Goal: Information Seeking & Learning: Learn about a topic

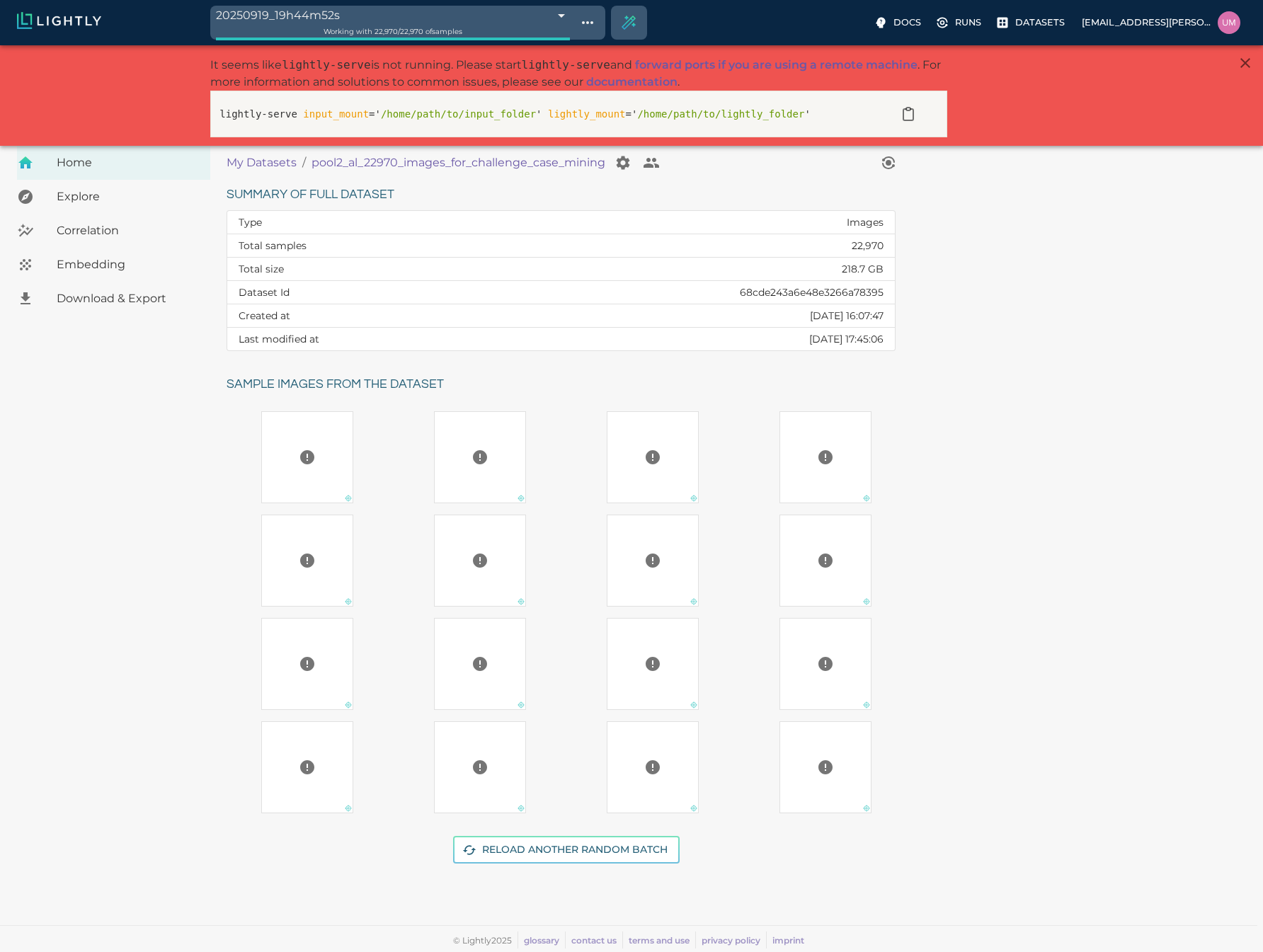
click at [241, 156] on p "My Datasets" at bounding box center [261, 163] width 70 height 17
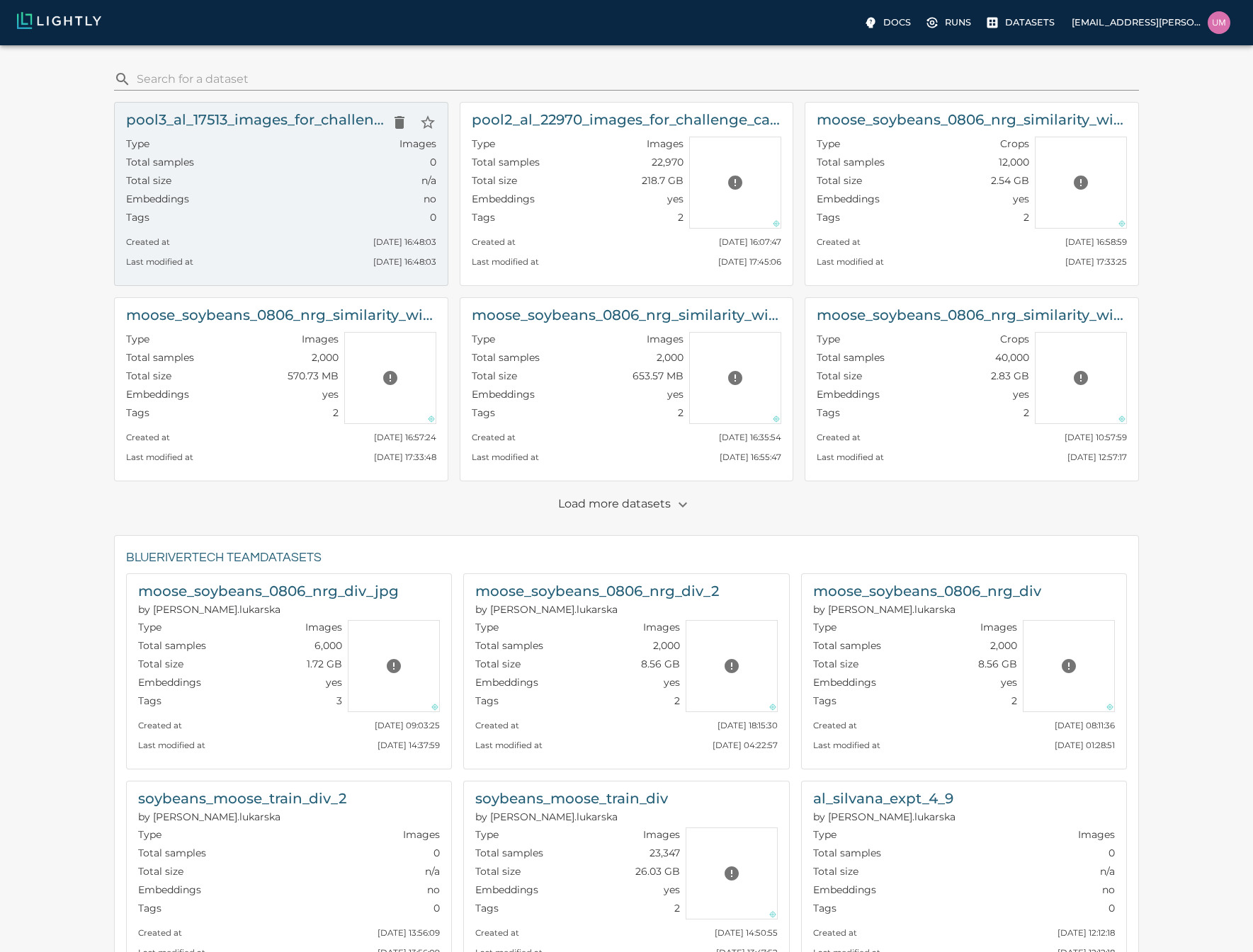
click at [254, 160] on div "Total samples 0" at bounding box center [281, 164] width 310 height 18
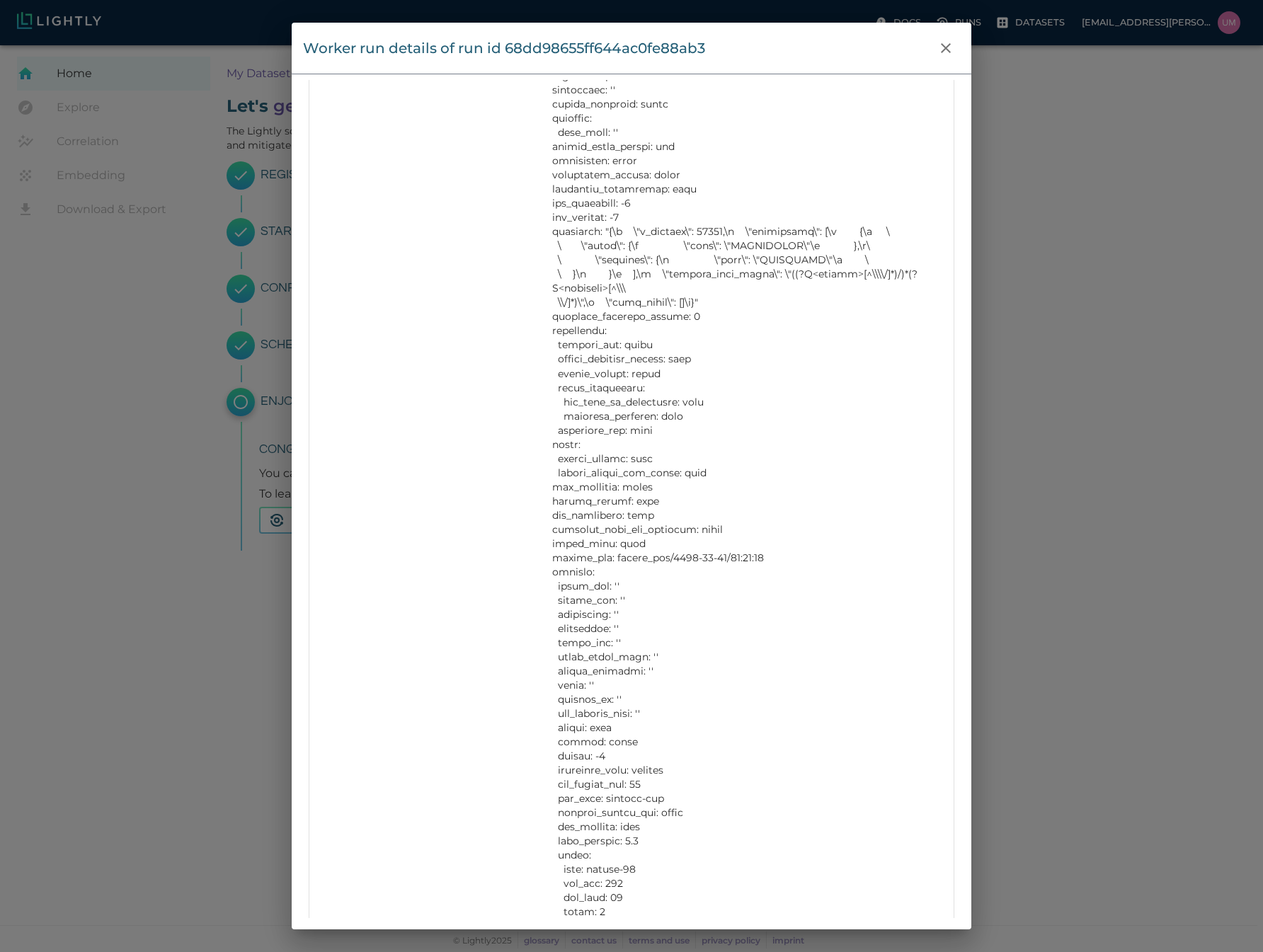
scroll to position [1191, 0]
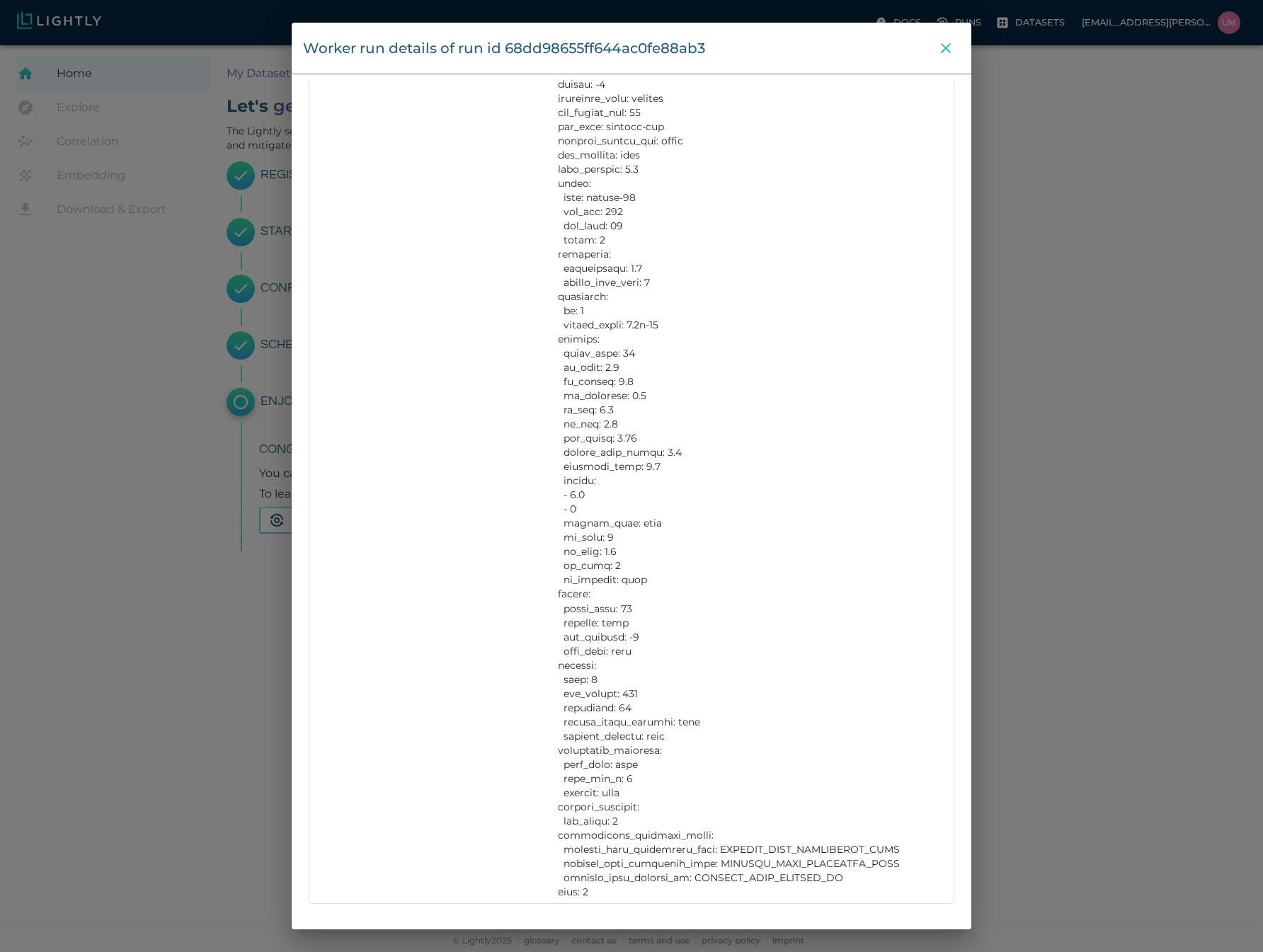
click at [943, 55] on icon "close" at bounding box center [946, 48] width 17 height 17
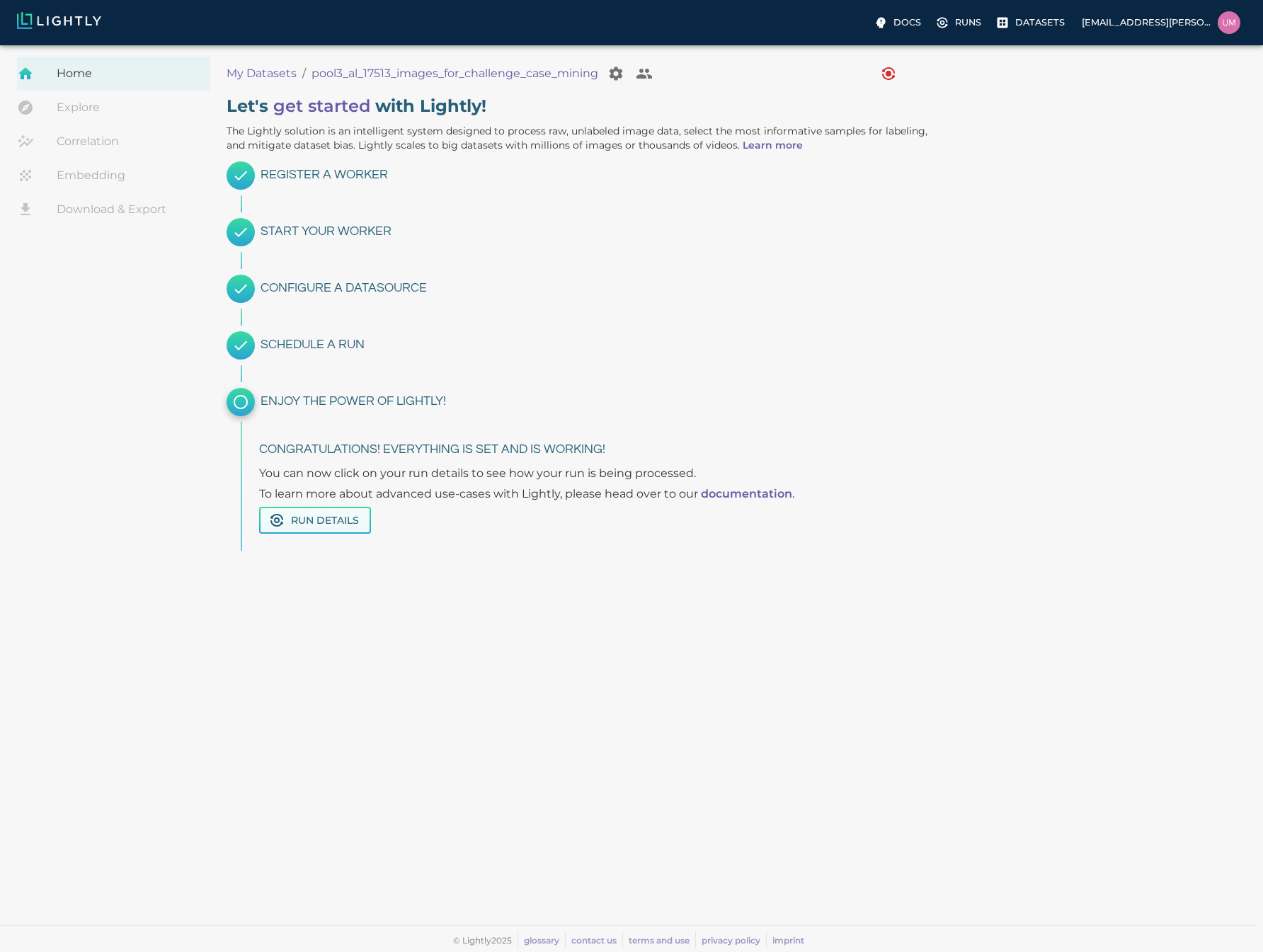
click at [322, 515] on button "Run Details" at bounding box center [315, 520] width 112 height 27
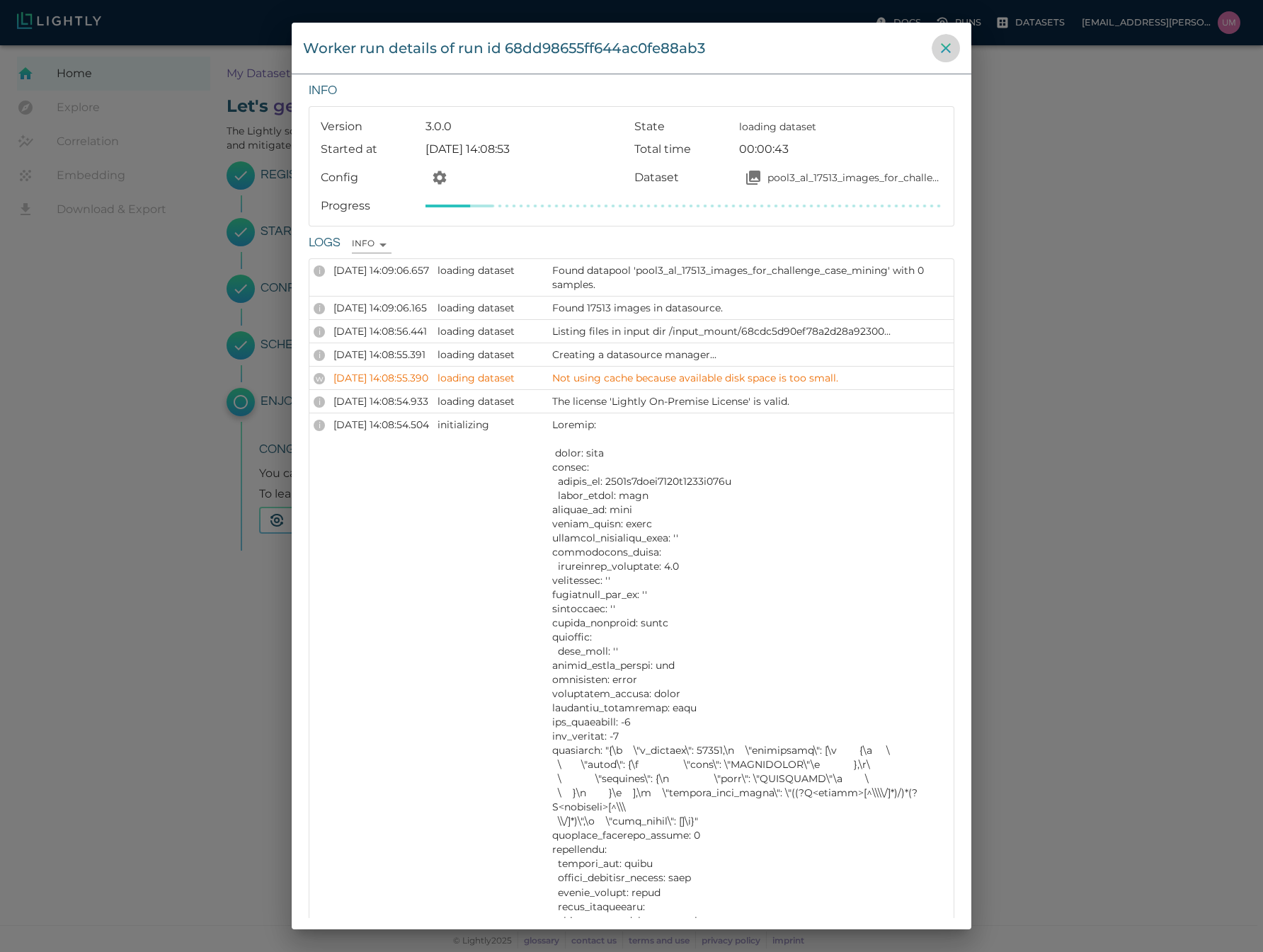
click at [952, 50] on icon "close" at bounding box center [946, 48] width 17 height 17
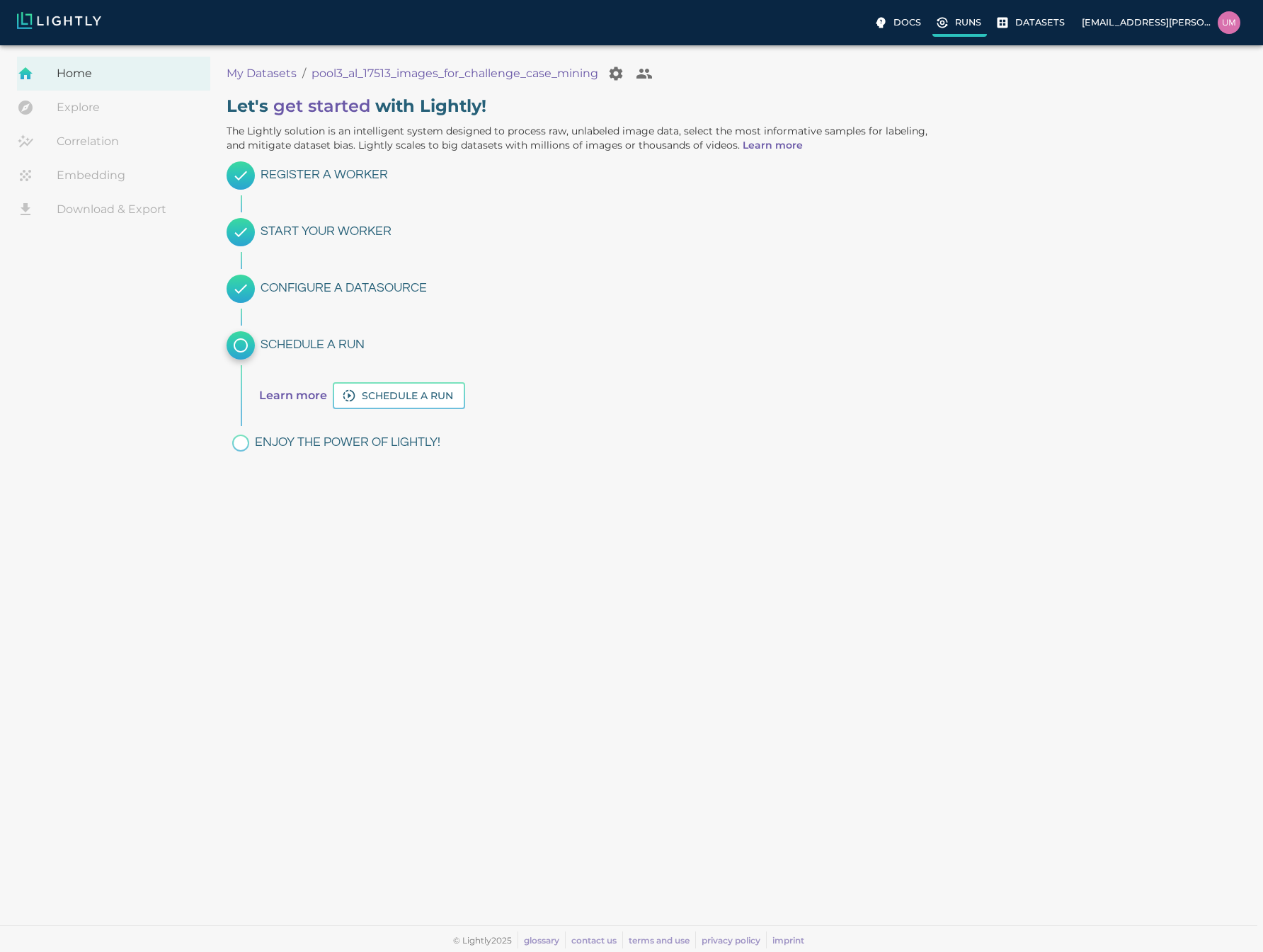
click at [959, 26] on p "Runs" at bounding box center [968, 22] width 26 height 13
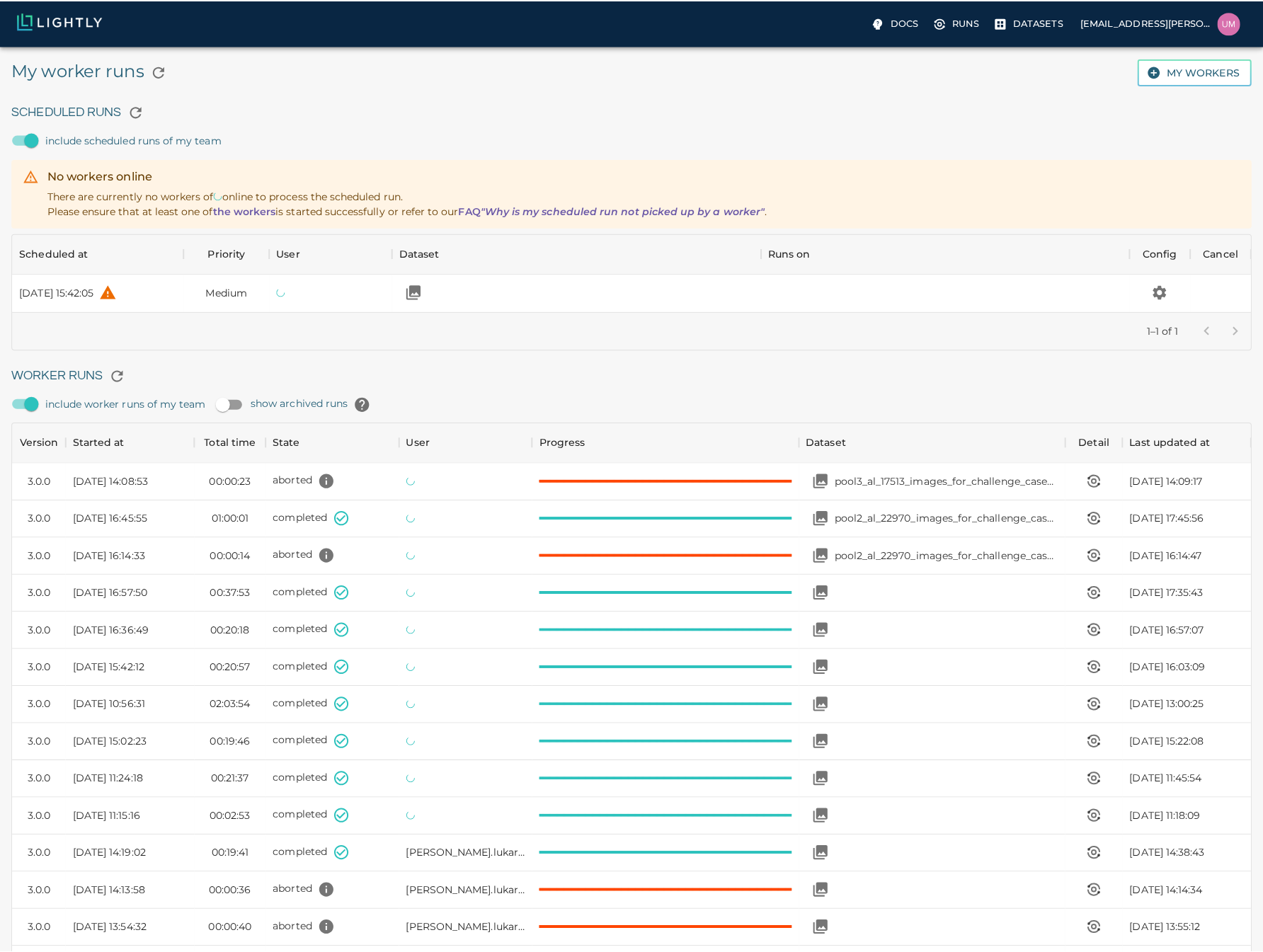
scroll to position [950, 1218]
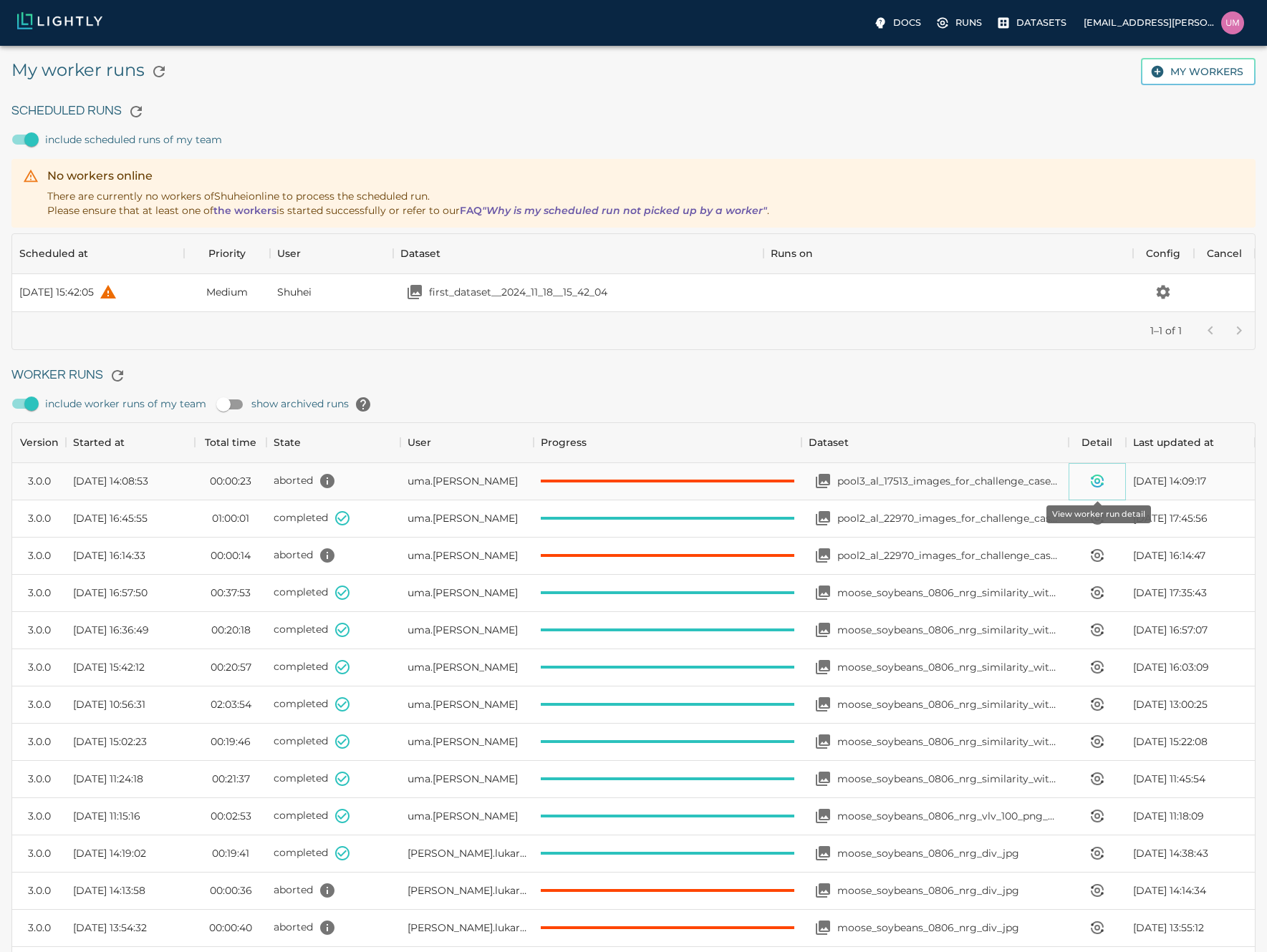
click at [1107, 480] on button "View worker run detail" at bounding box center [1097, 481] width 28 height 28
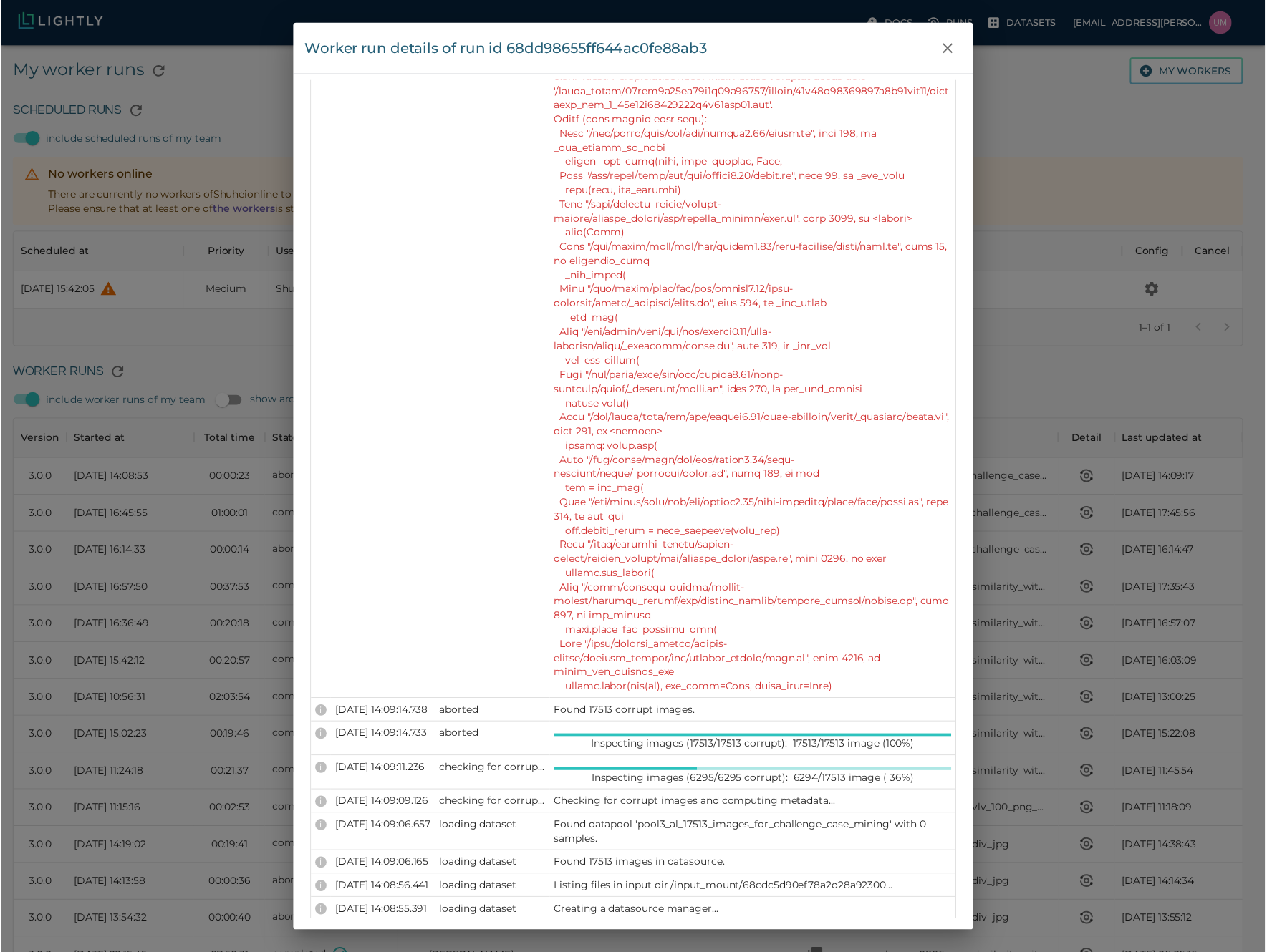
scroll to position [613, 0]
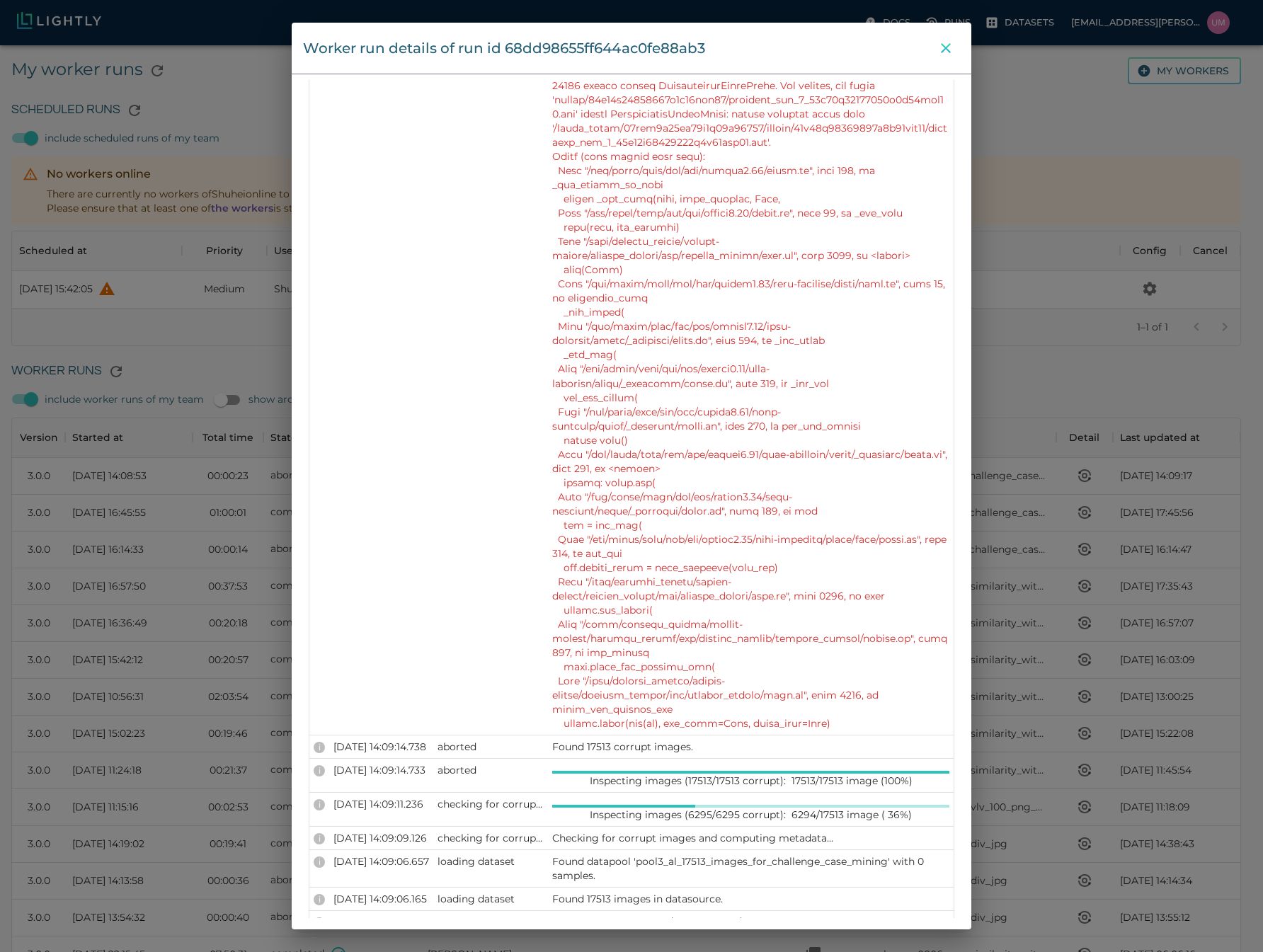
click at [950, 45] on icon "close" at bounding box center [946, 48] width 10 height 10
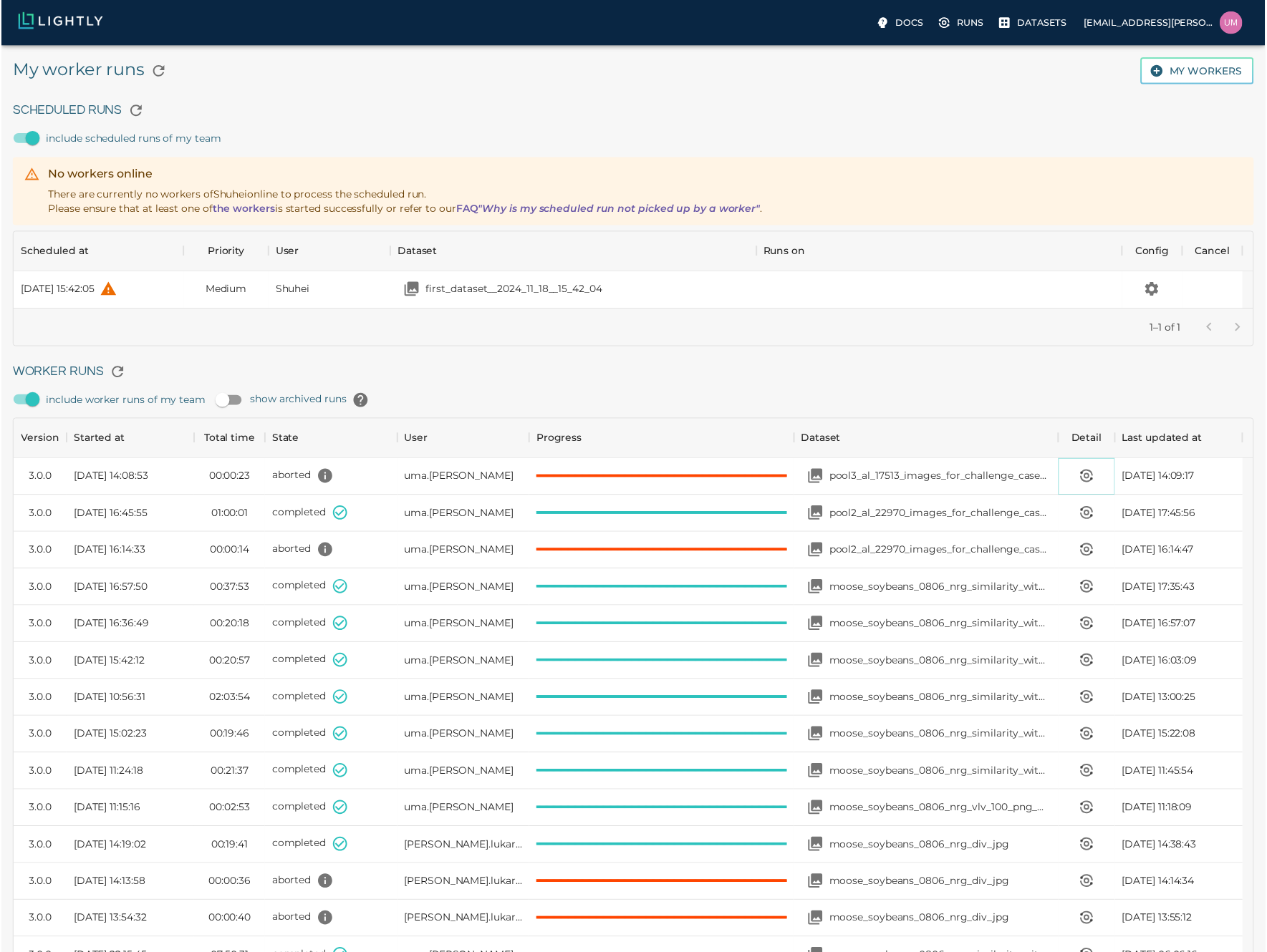
scroll to position [12, 12]
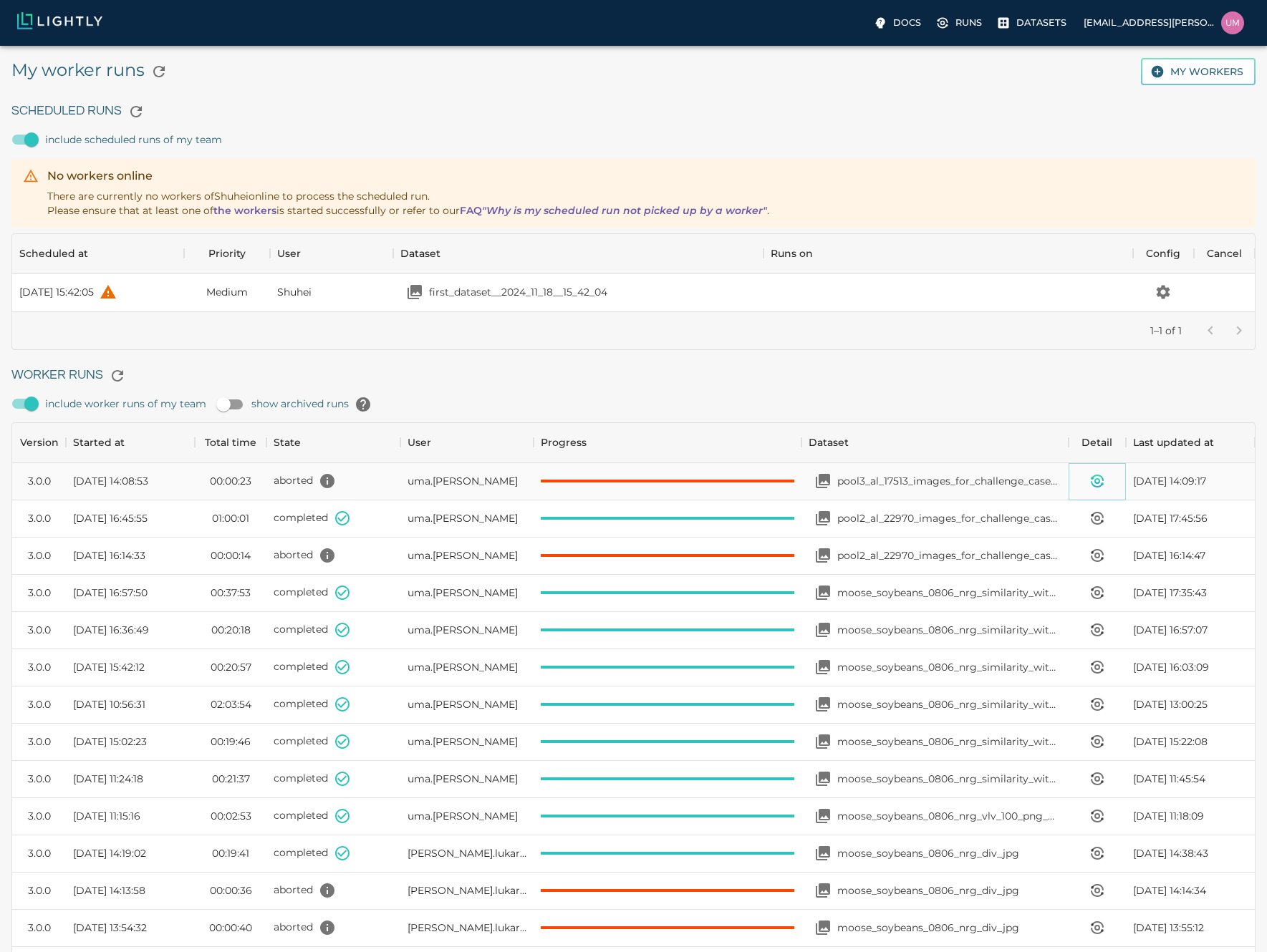
click at [1102, 476] on icon "View worker run detail" at bounding box center [1097, 481] width 18 height 18
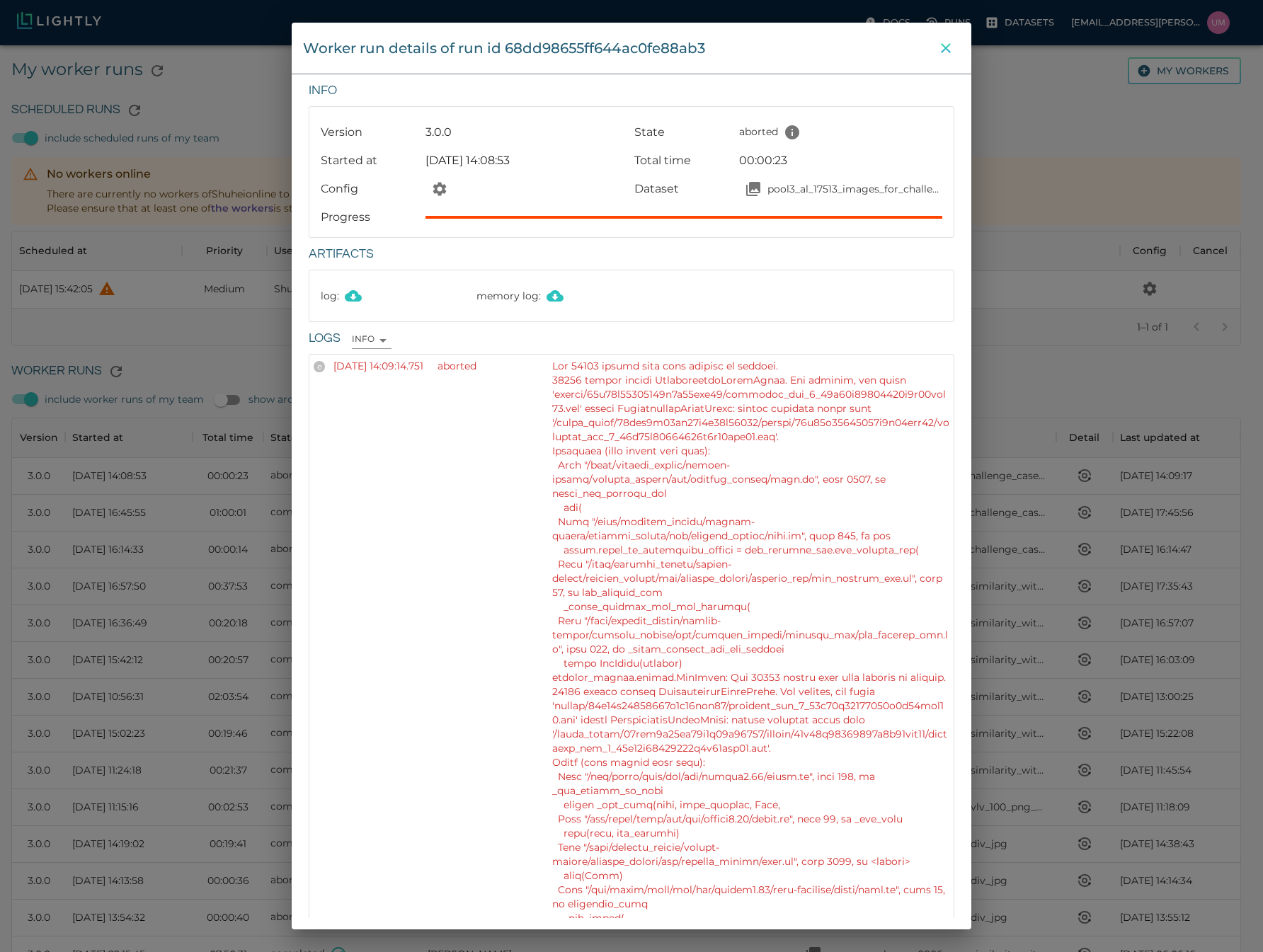
click at [943, 47] on icon "close" at bounding box center [946, 48] width 17 height 17
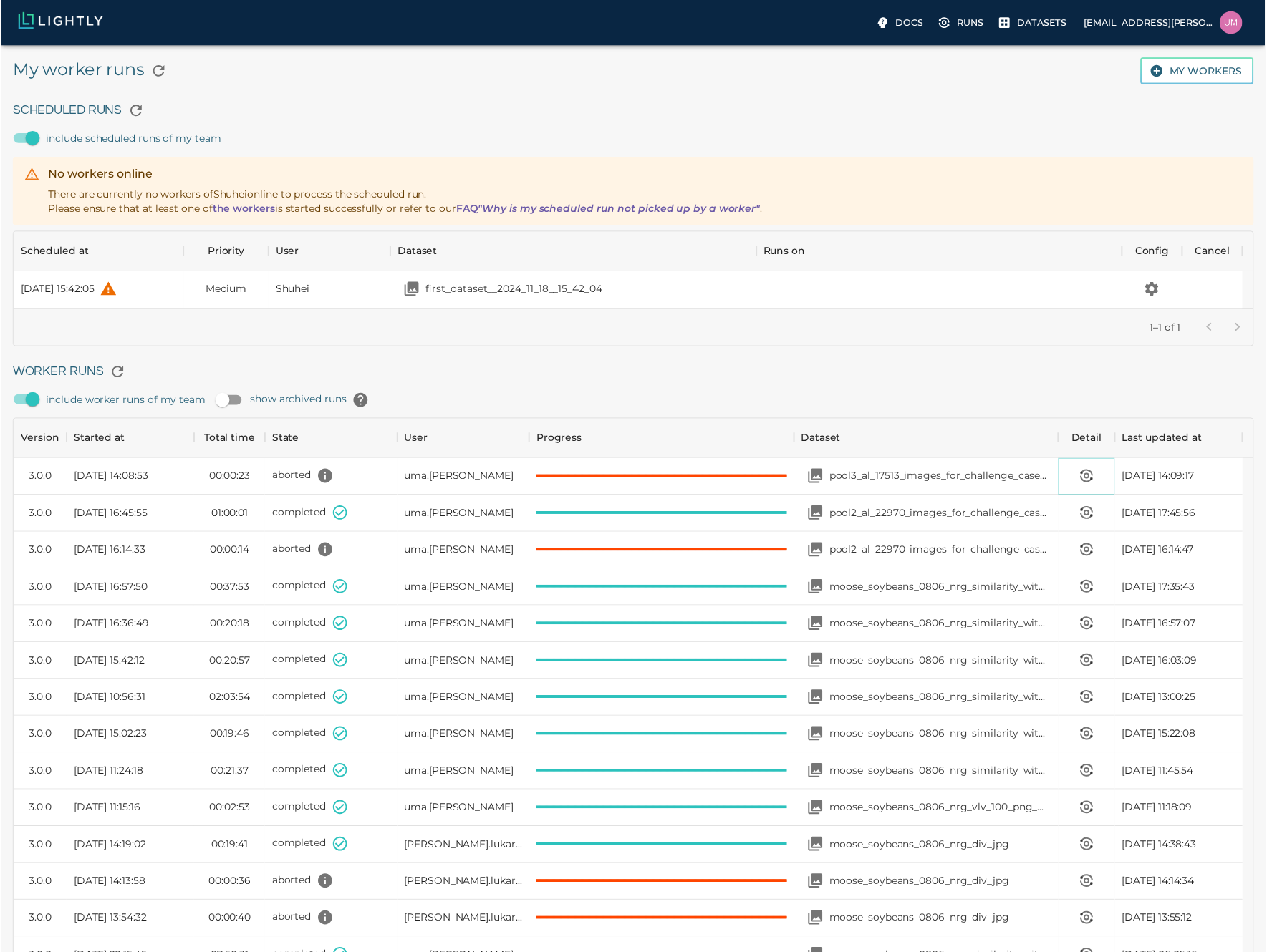
scroll to position [12, 12]
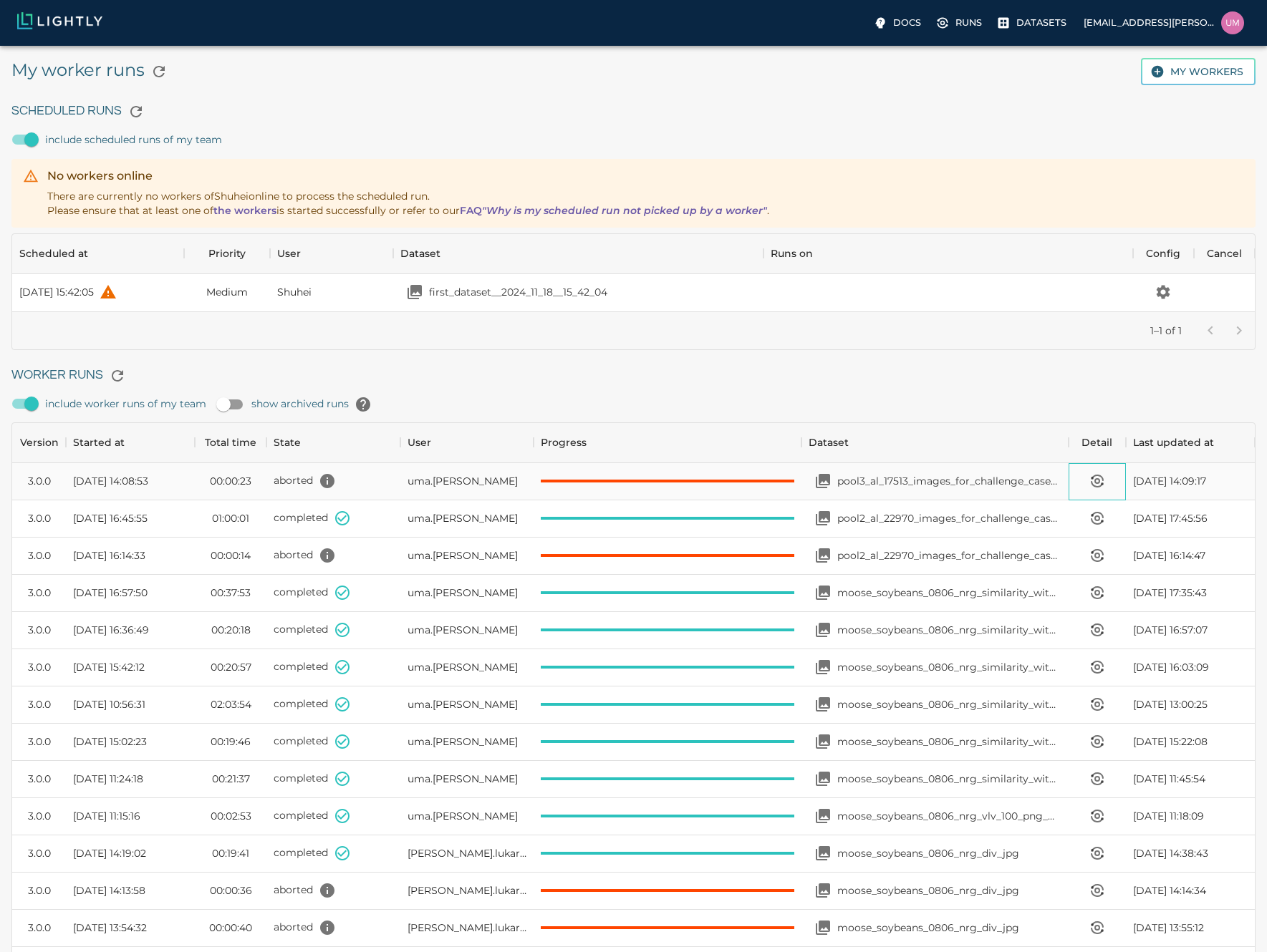
click at [1080, 480] on div at bounding box center [1097, 482] width 58 height 38
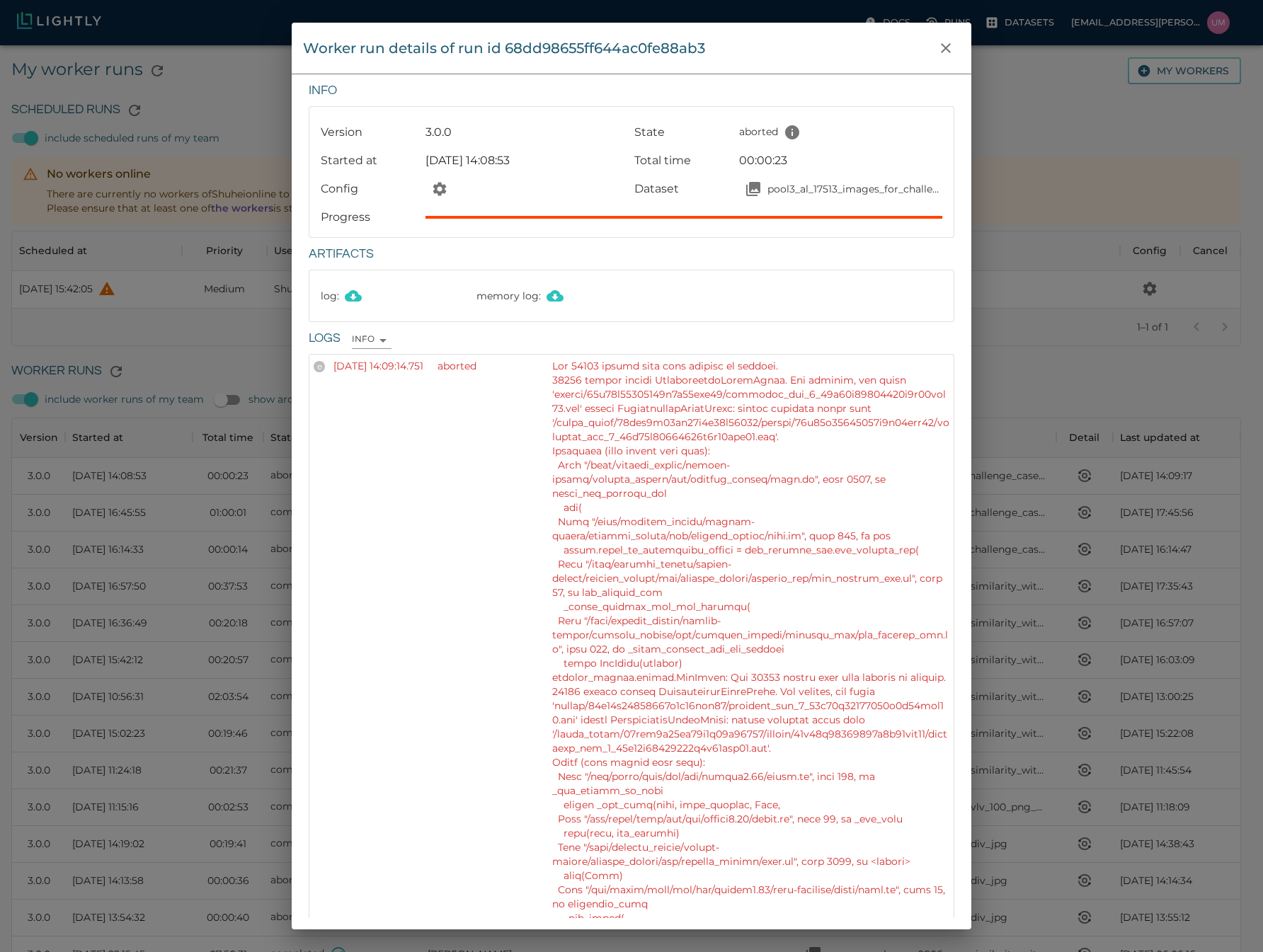
click at [1079, 473] on div "Worker run details of run id 68dd98655ff644ac0fe88ab3 Info Version 3.0.0 State …" at bounding box center [631, 476] width 1263 height 952
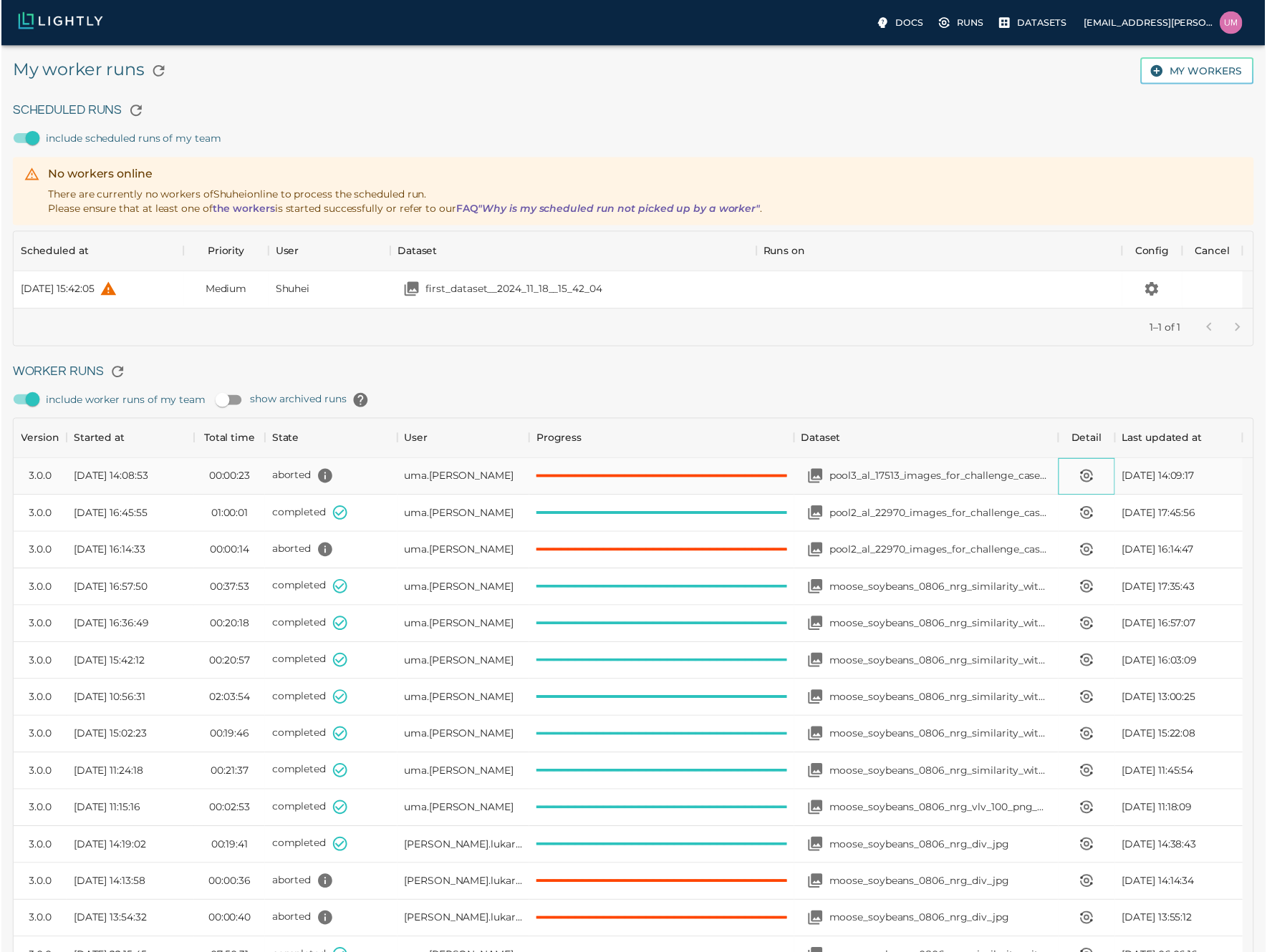
scroll to position [12, 12]
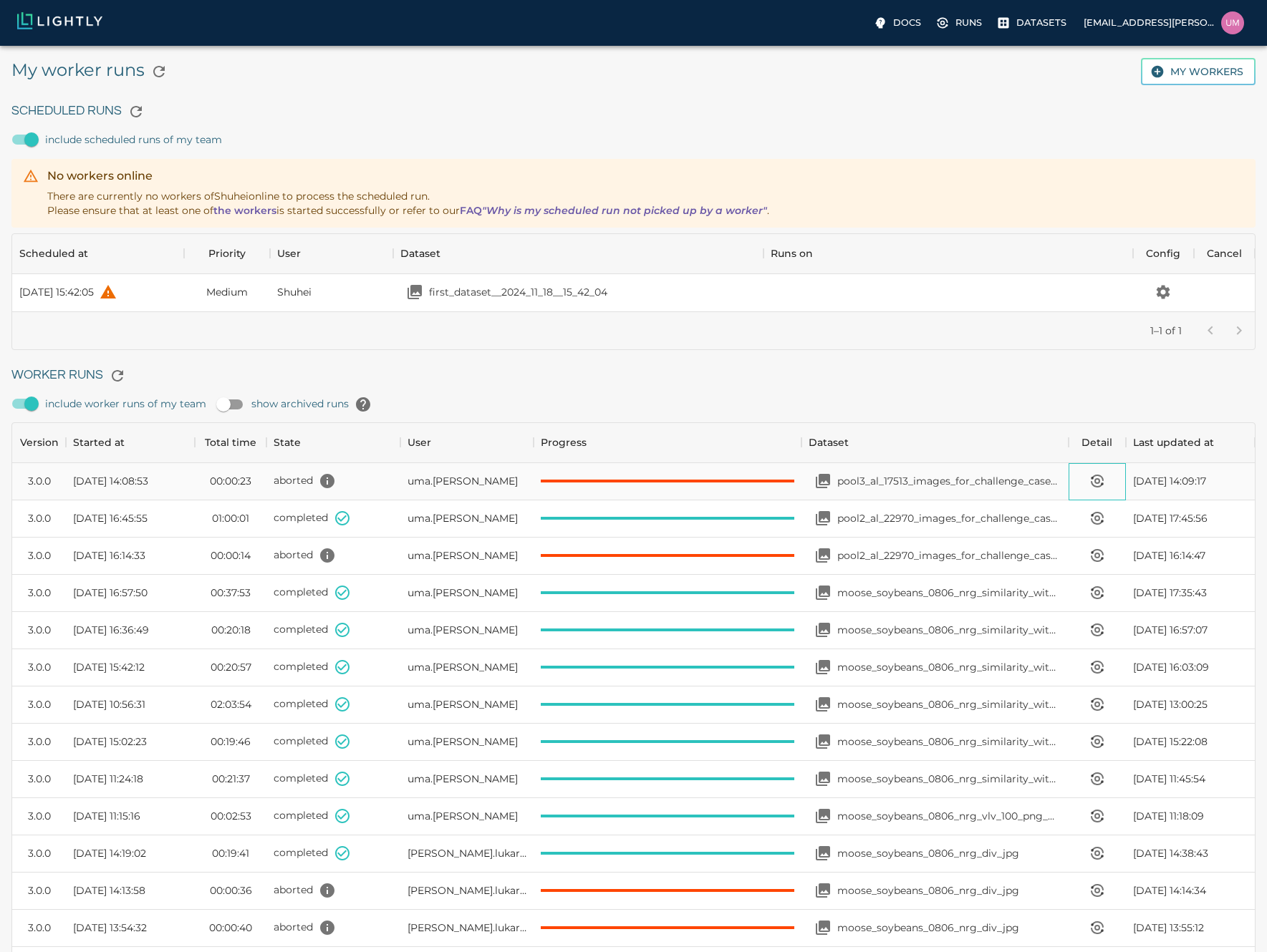
click at [1079, 476] on div at bounding box center [1097, 482] width 58 height 38
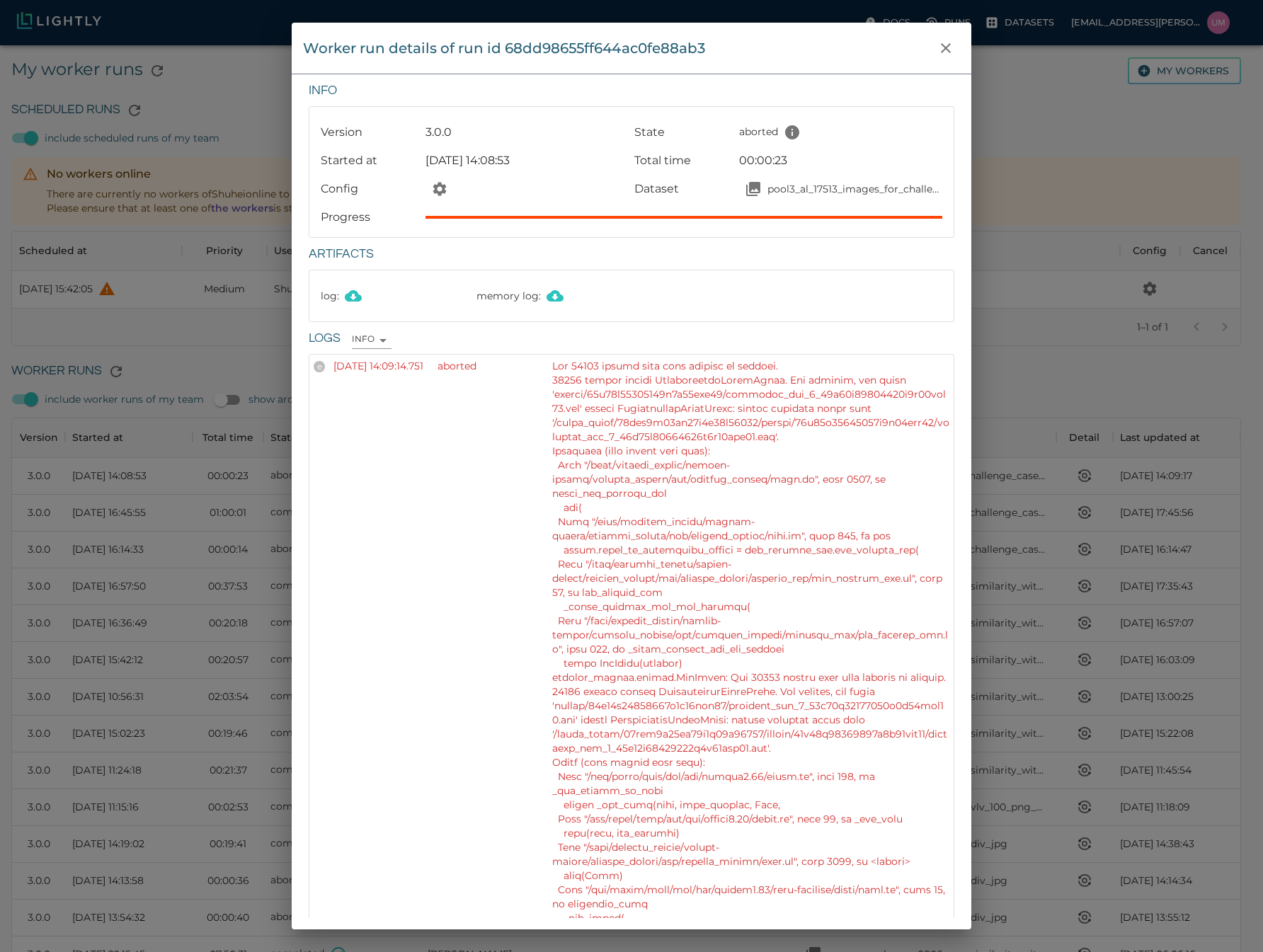
click at [1084, 471] on div "Worker run details of run id 68dd98655ff644ac0fe88ab3 Info Version 3.0.0 State …" at bounding box center [631, 476] width 1263 height 952
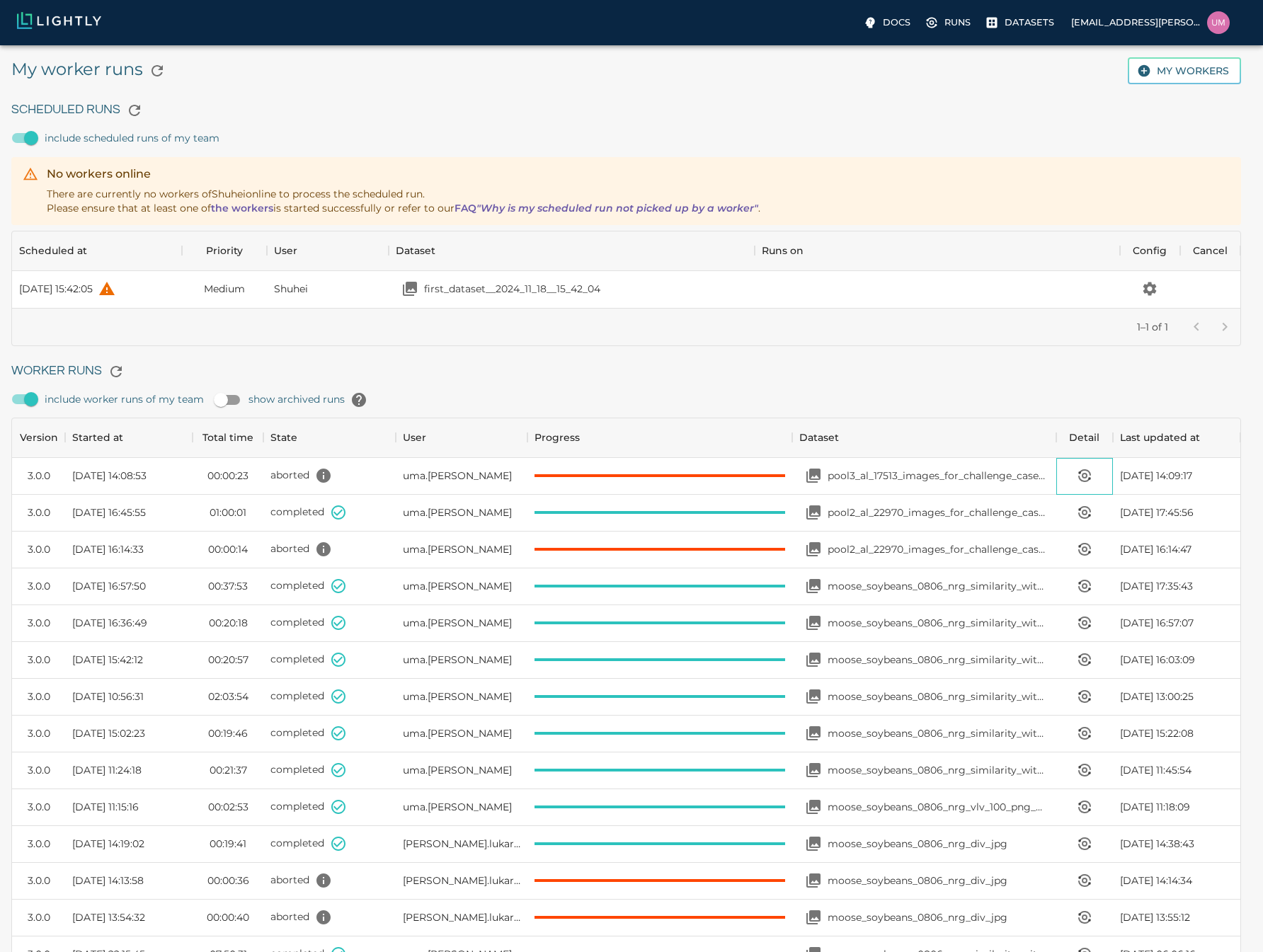
scroll to position [12, 12]
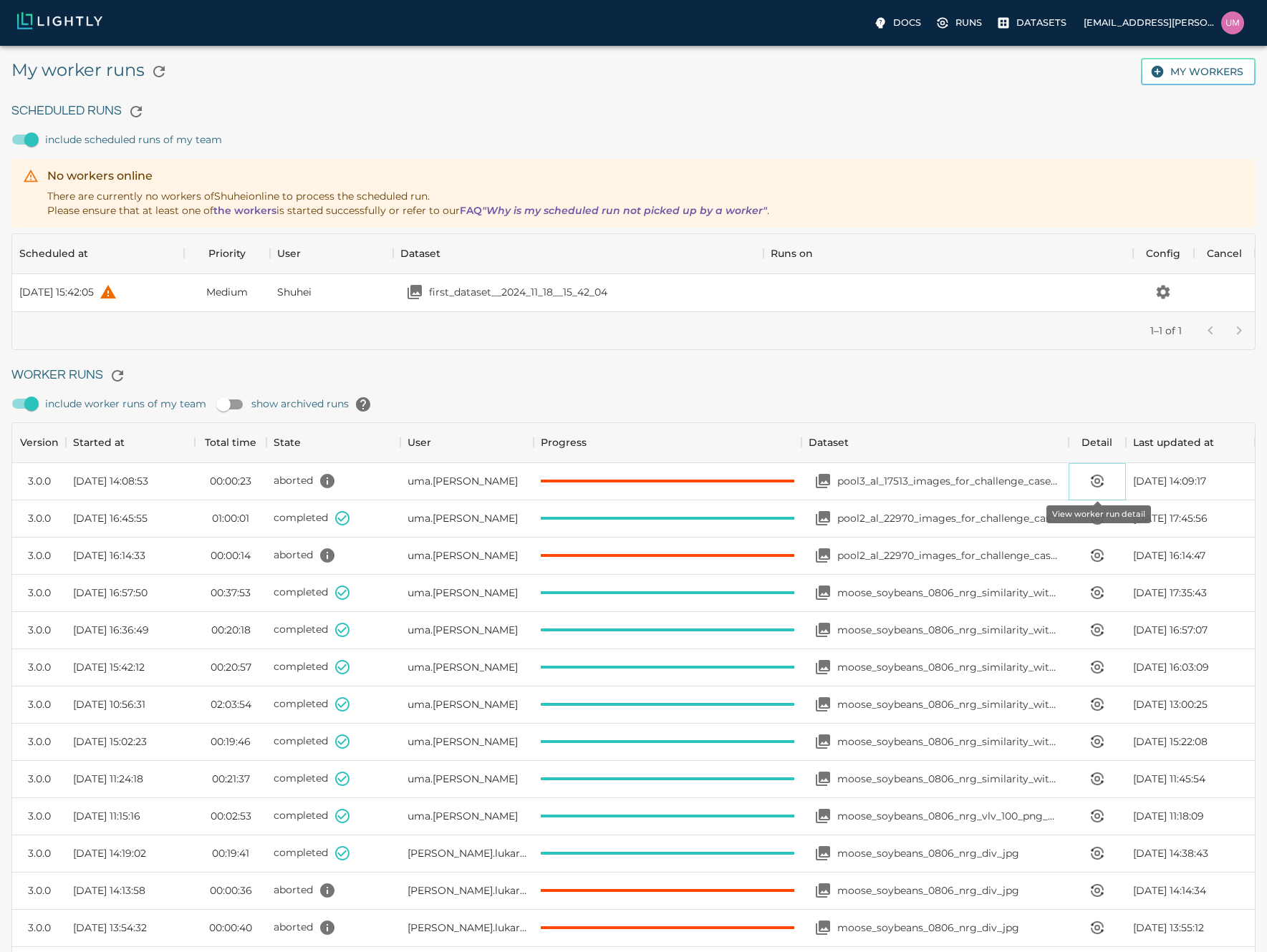
click at [1096, 476] on icon "View worker run detail" at bounding box center [1097, 478] width 11 height 5
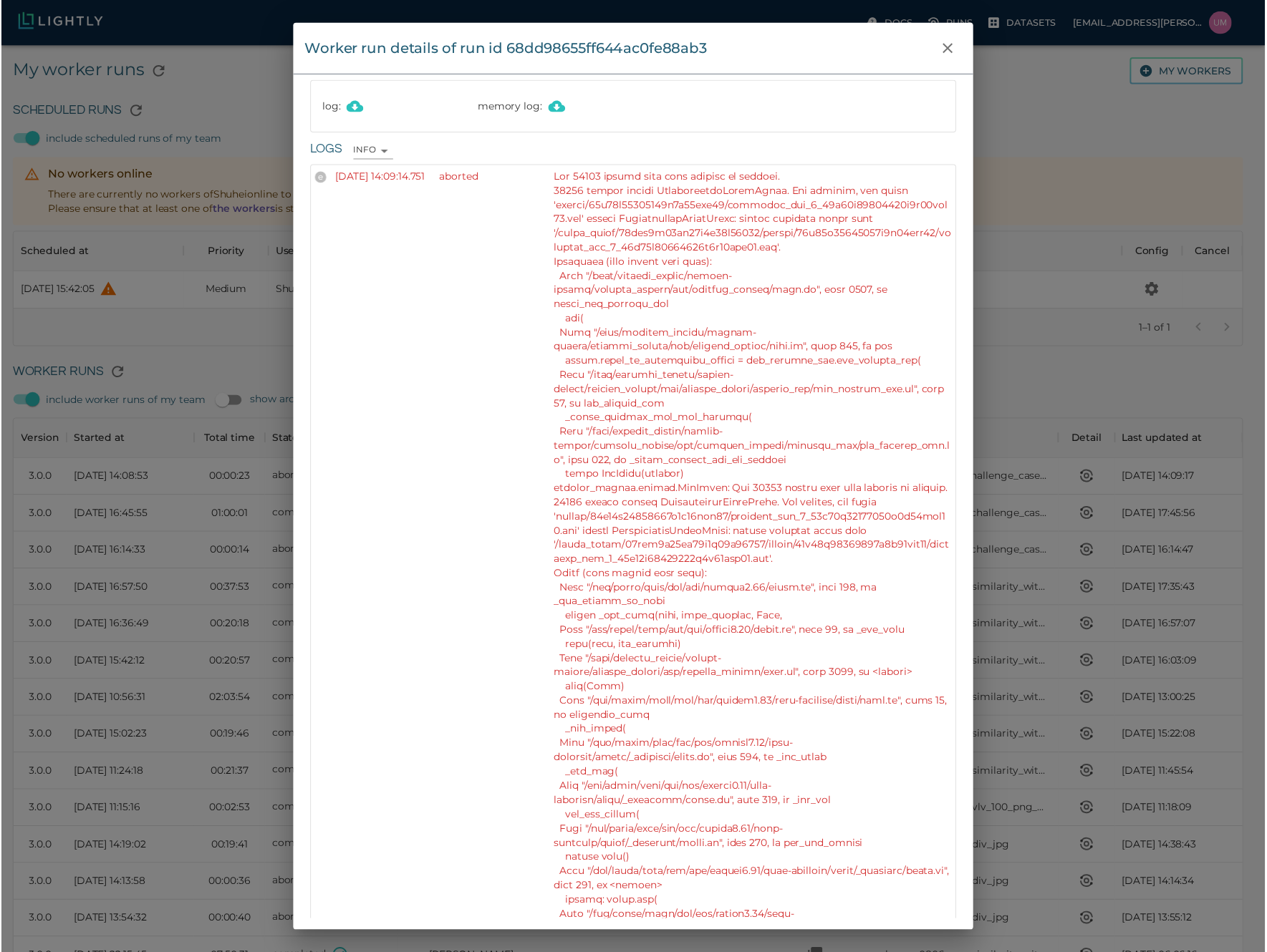
scroll to position [109, 0]
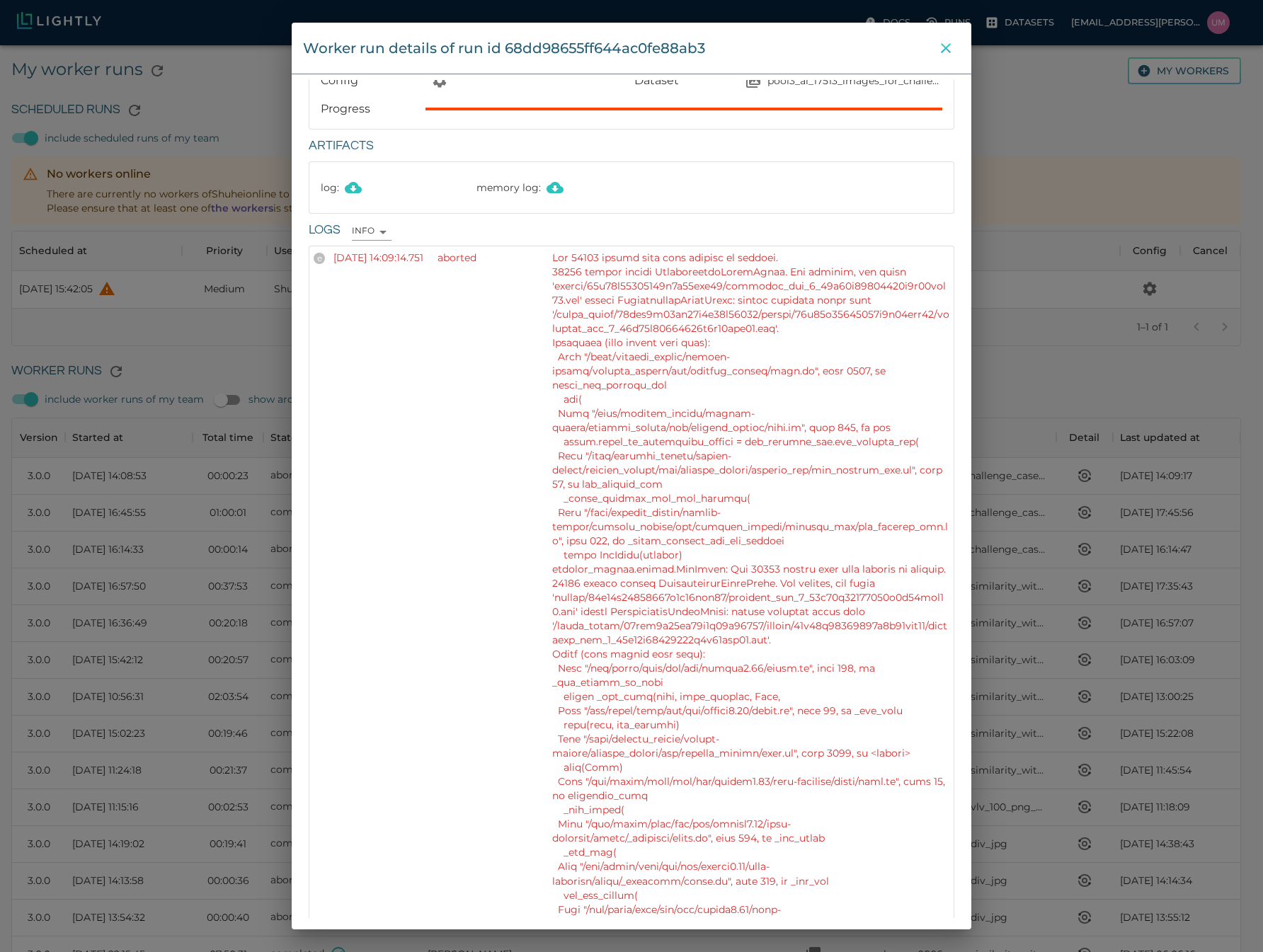
click at [946, 40] on icon "close" at bounding box center [946, 48] width 17 height 17
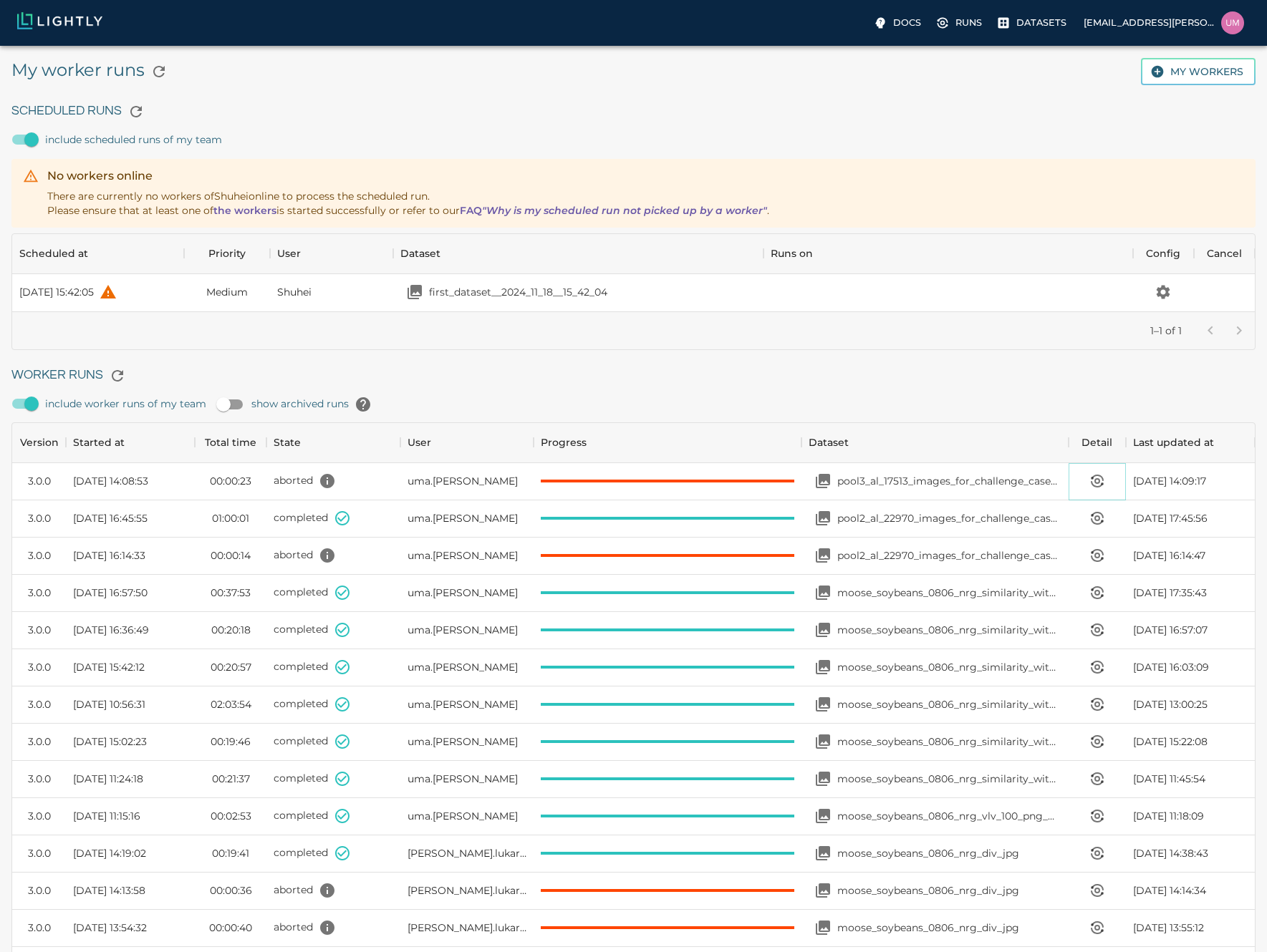
scroll to position [12, 12]
click at [1094, 559] on icon "View worker run detail" at bounding box center [1096, 559] width 11 height 5
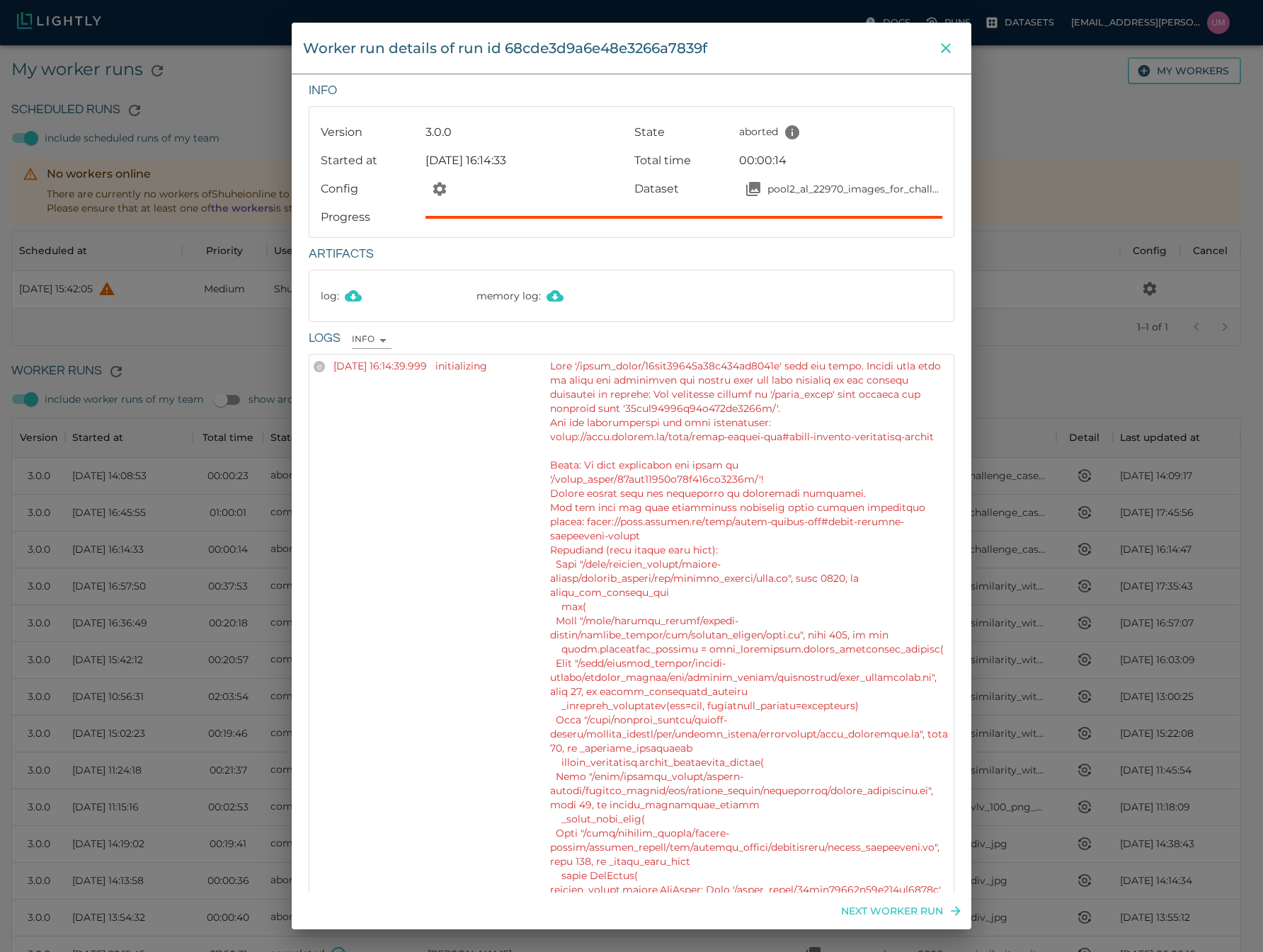
click at [938, 45] on icon "close" at bounding box center [946, 48] width 17 height 17
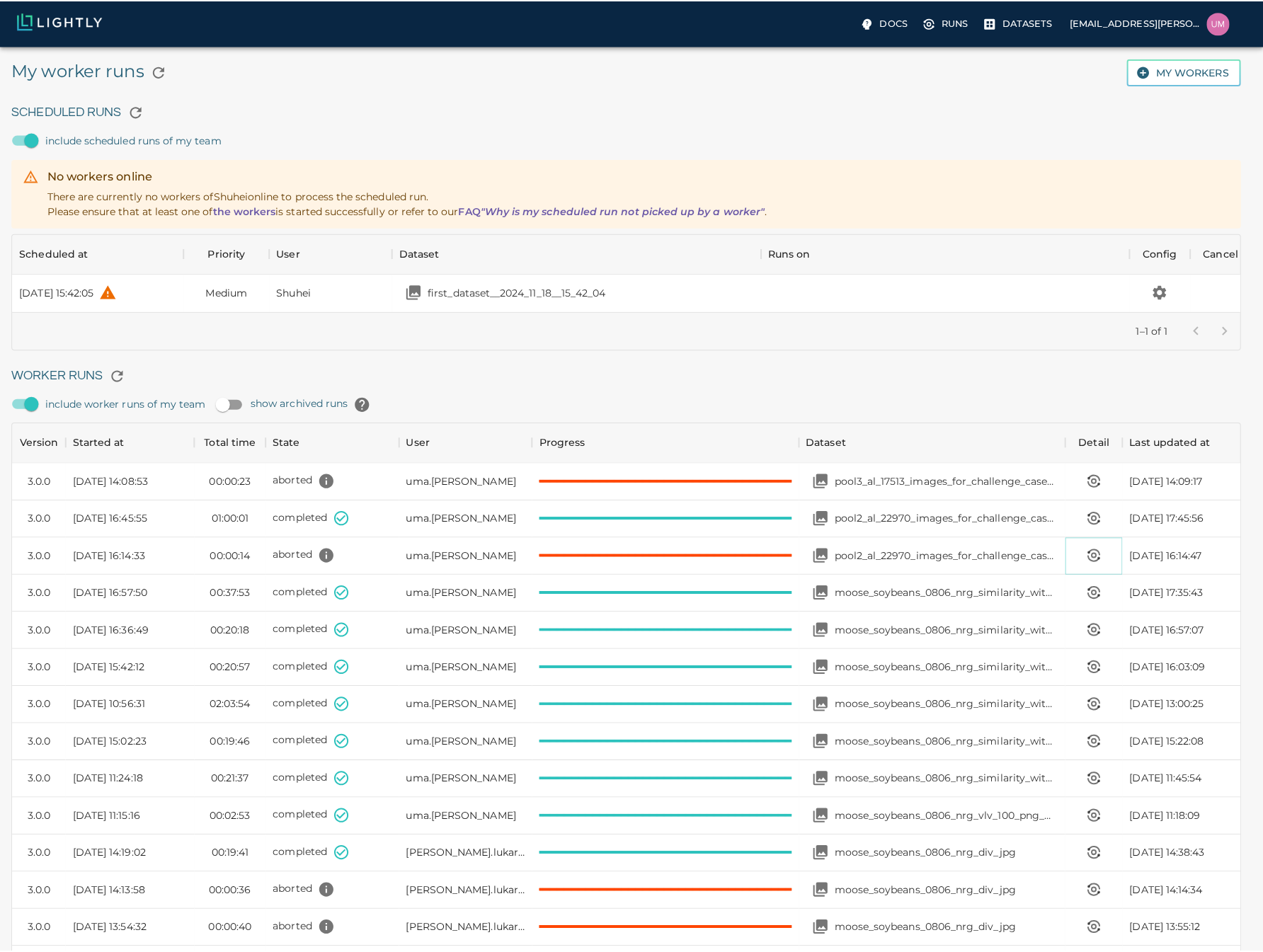
scroll to position [12, 12]
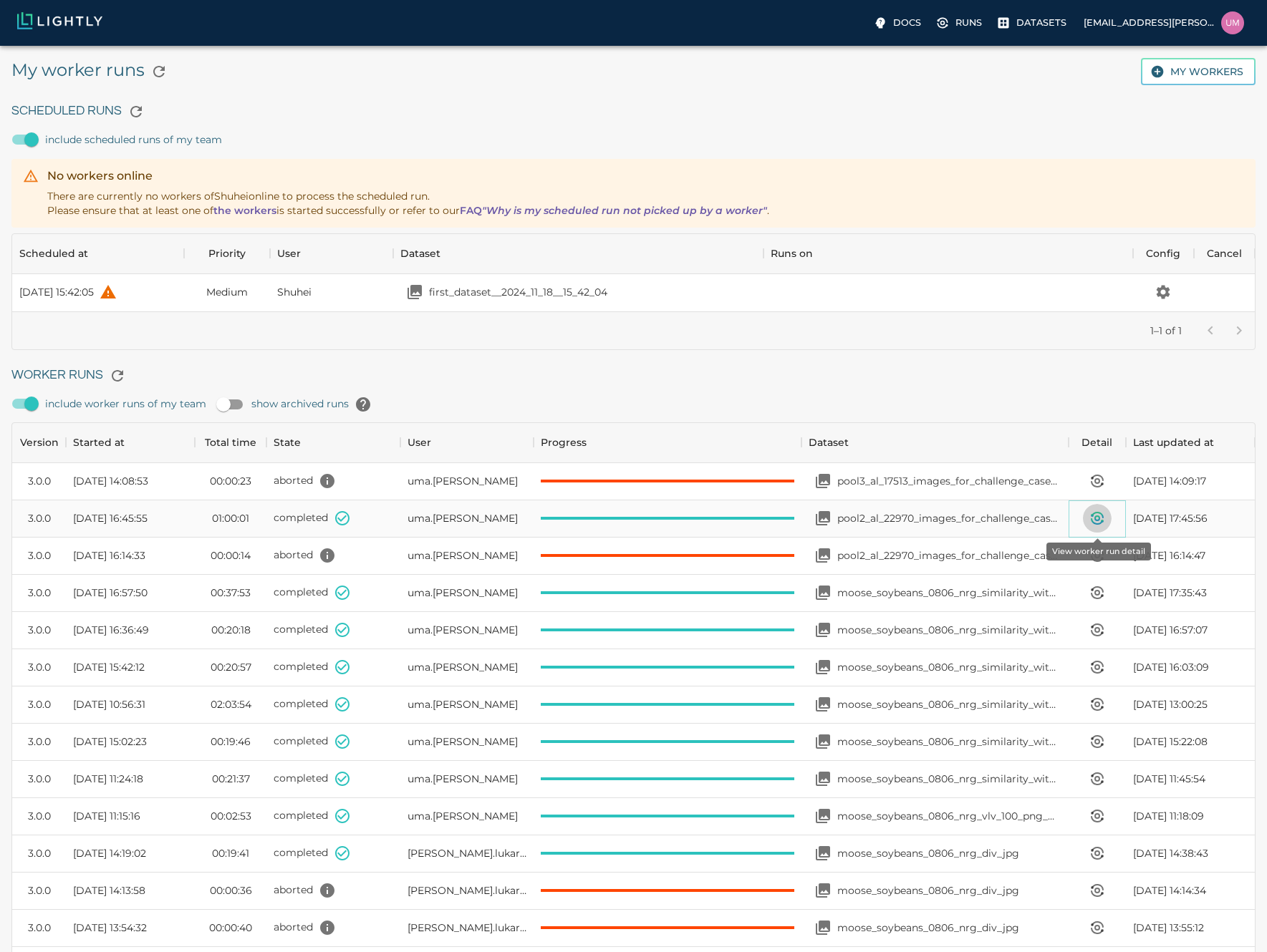
click at [1097, 522] on icon "View worker run detail" at bounding box center [1096, 522] width 11 height 5
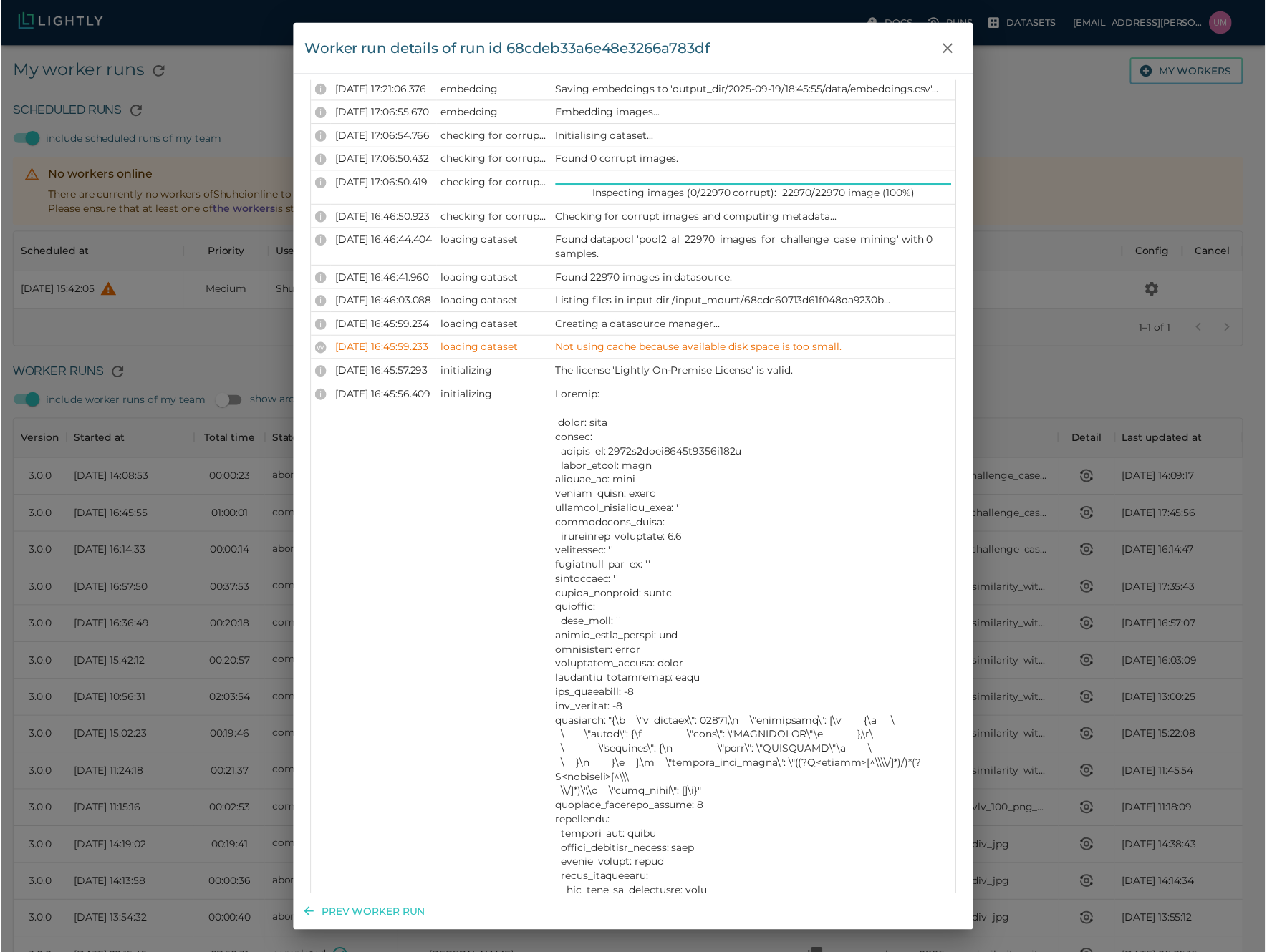
scroll to position [1117, 0]
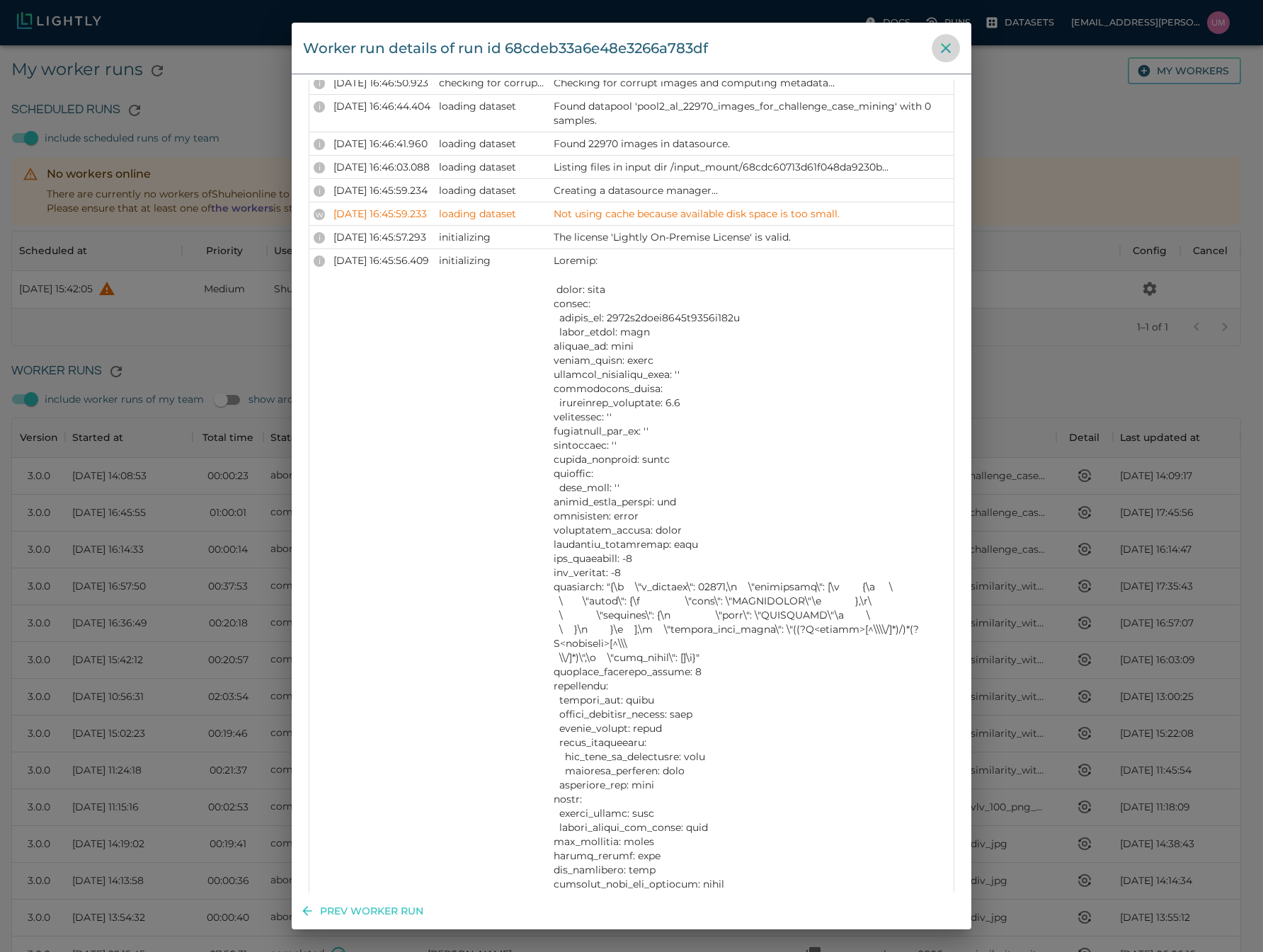
click at [952, 42] on icon "close" at bounding box center [946, 48] width 17 height 17
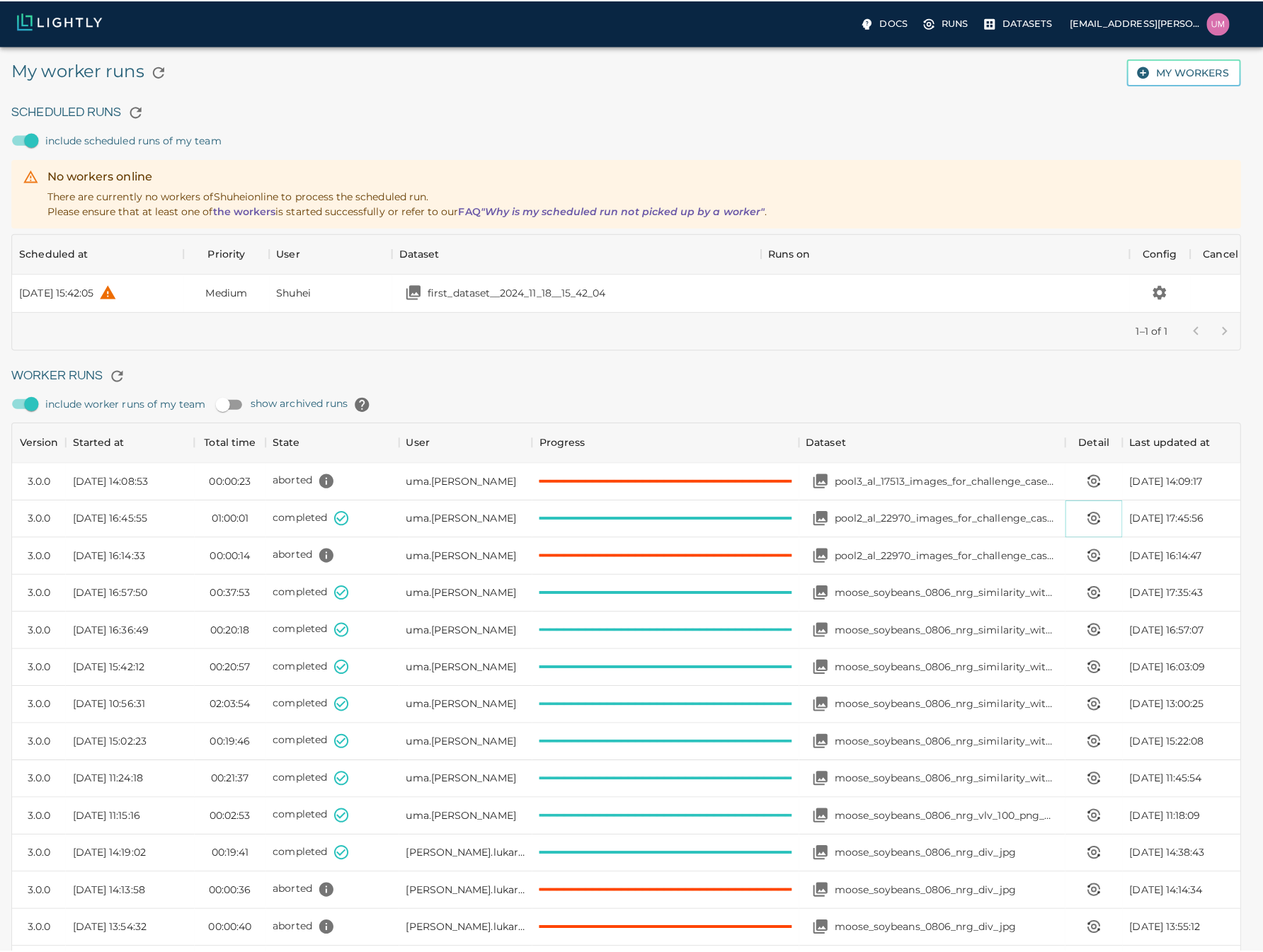
scroll to position [12, 12]
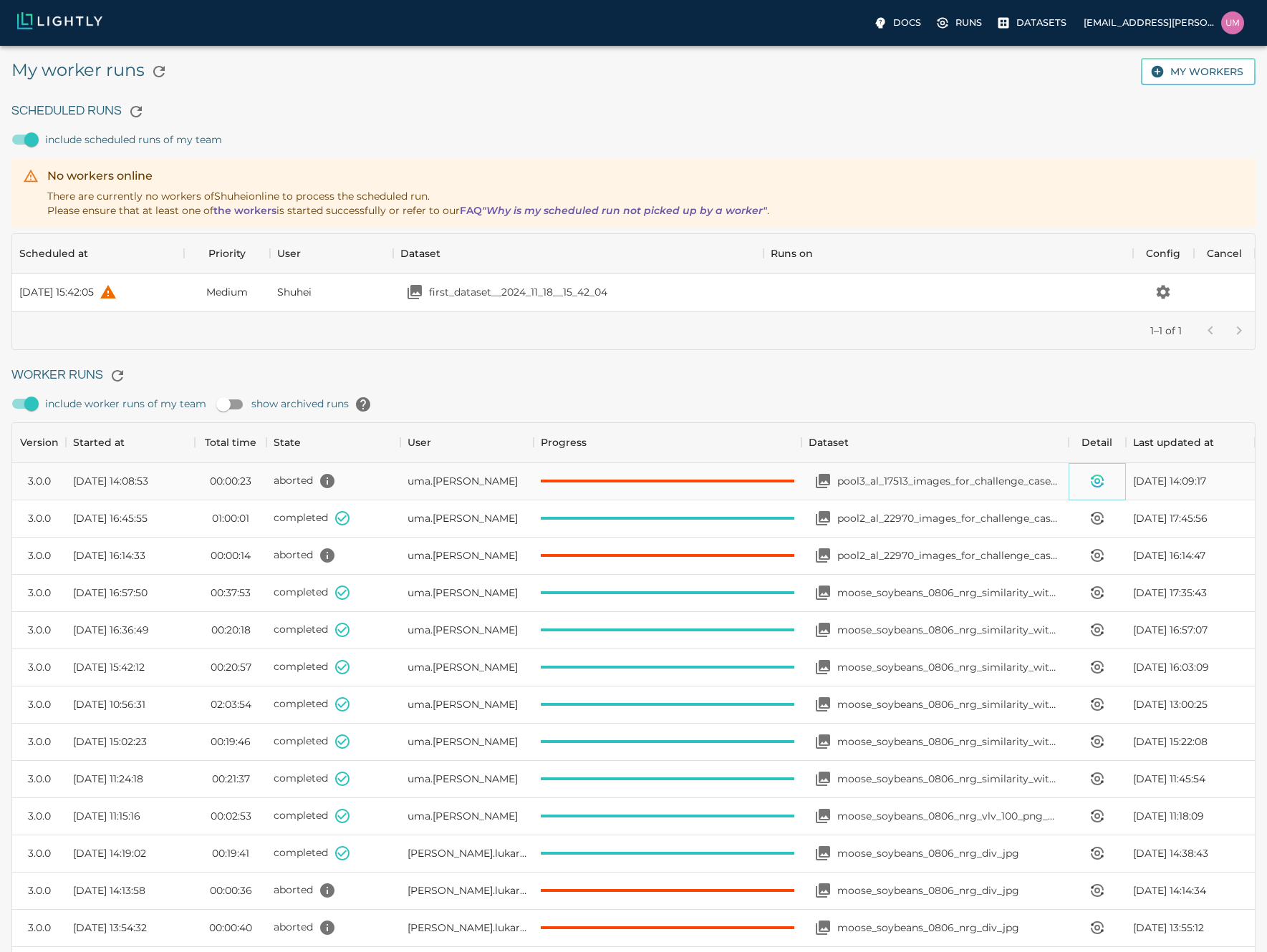
click at [1090, 484] on icon "View worker run detail" at bounding box center [1097, 481] width 18 height 18
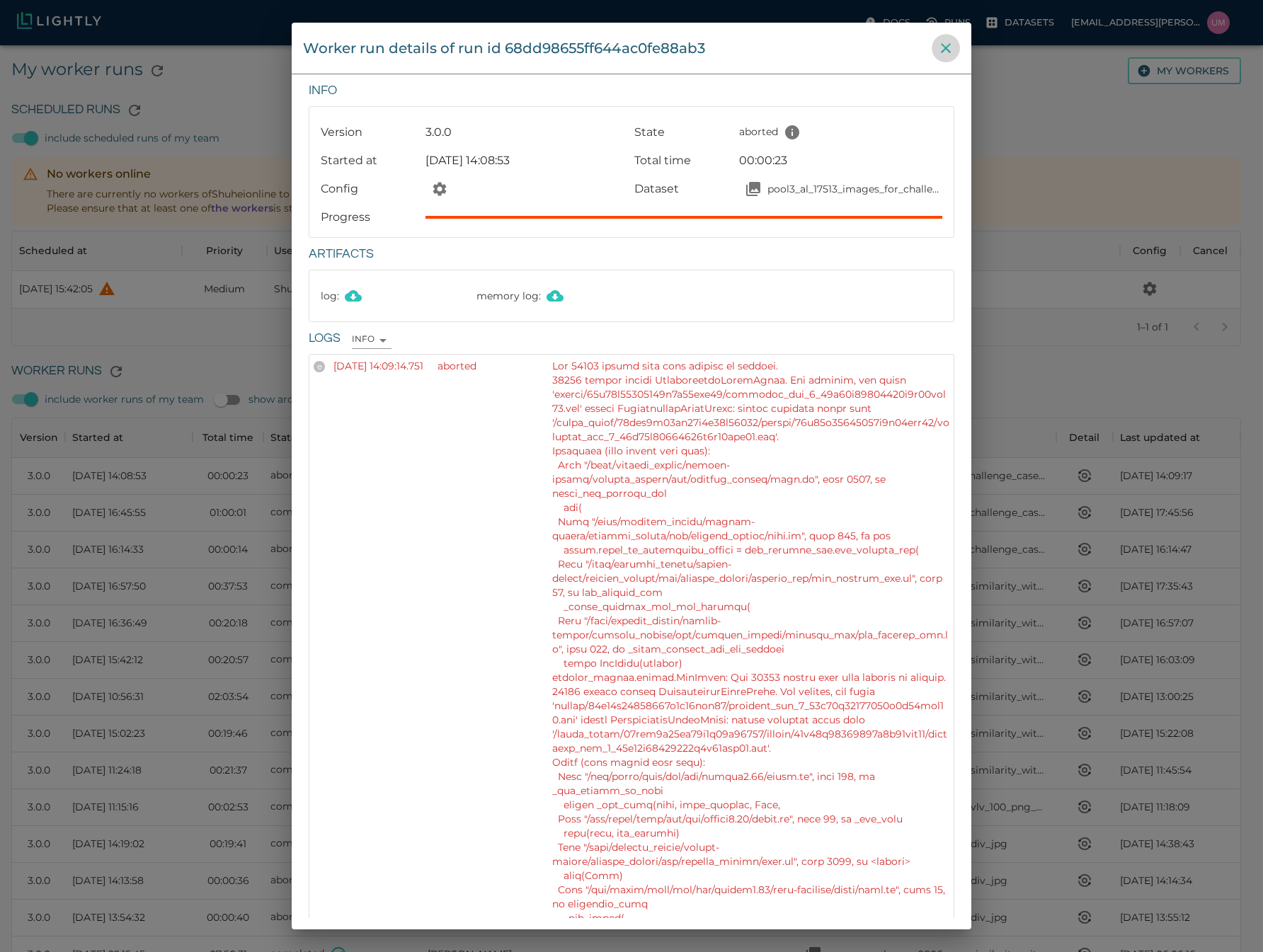
click at [943, 50] on icon "close" at bounding box center [946, 48] width 17 height 17
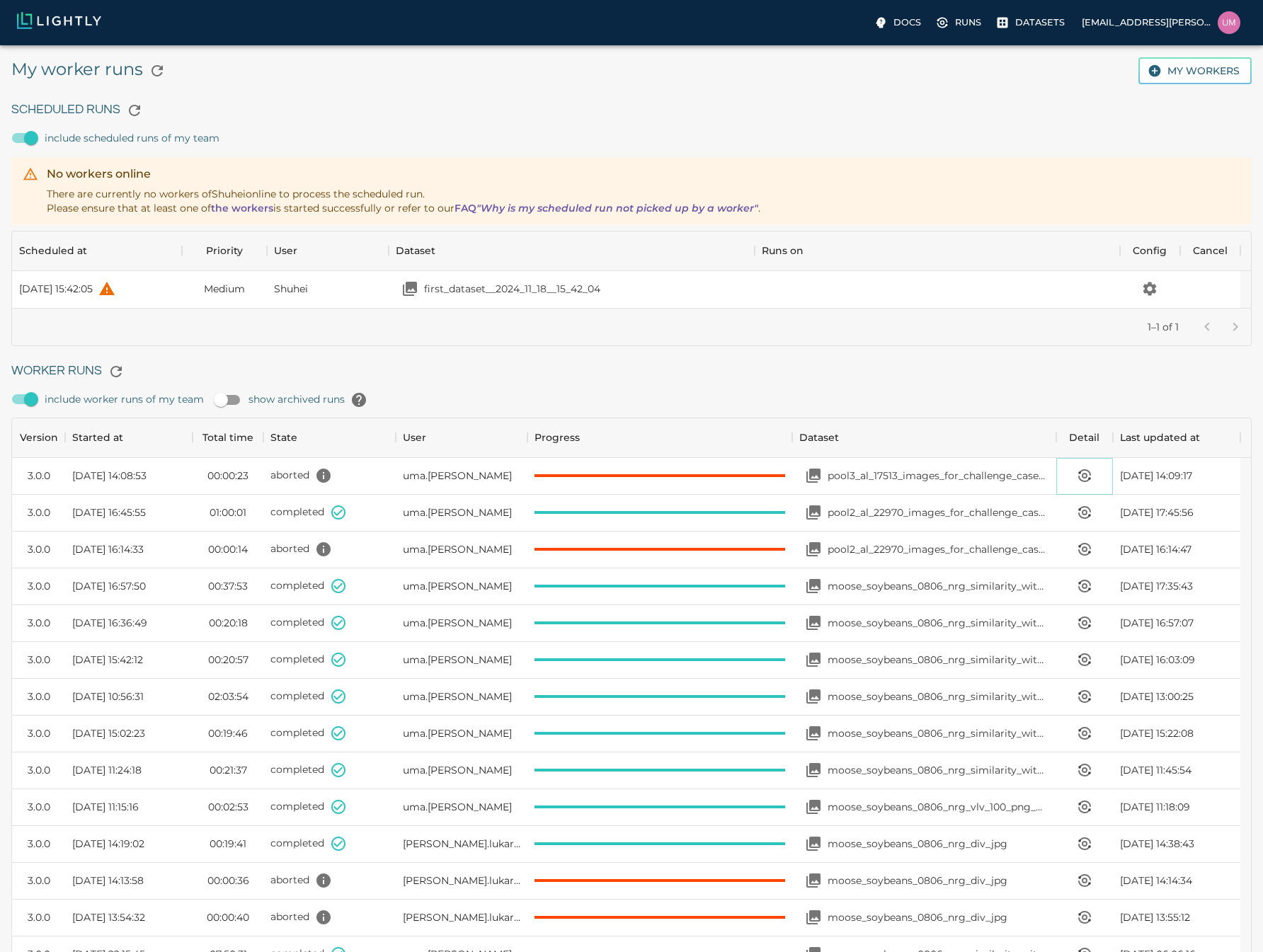
scroll to position [12, 12]
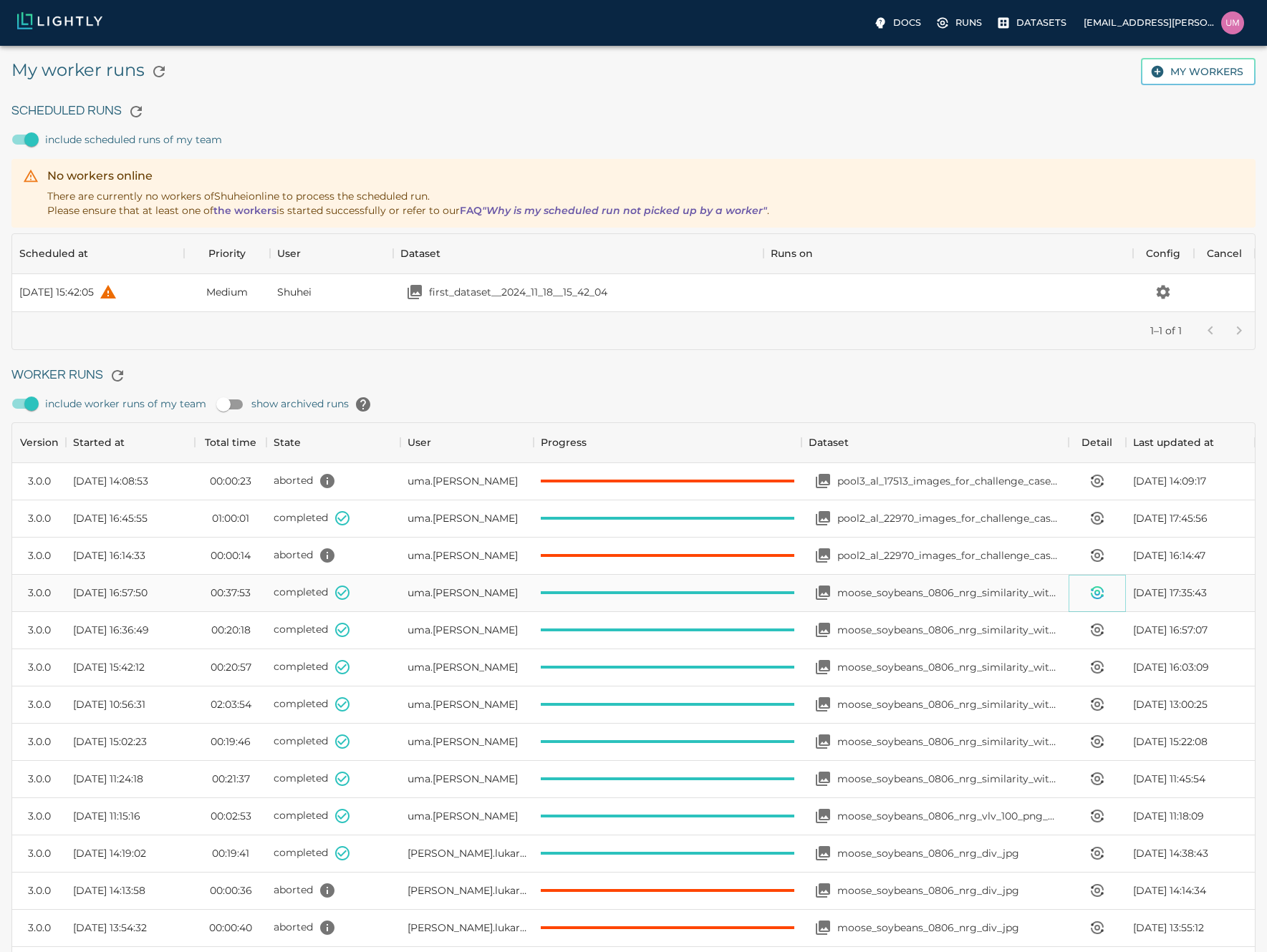
click at [1092, 596] on icon "View worker run detail" at bounding box center [1096, 596] width 11 height 5
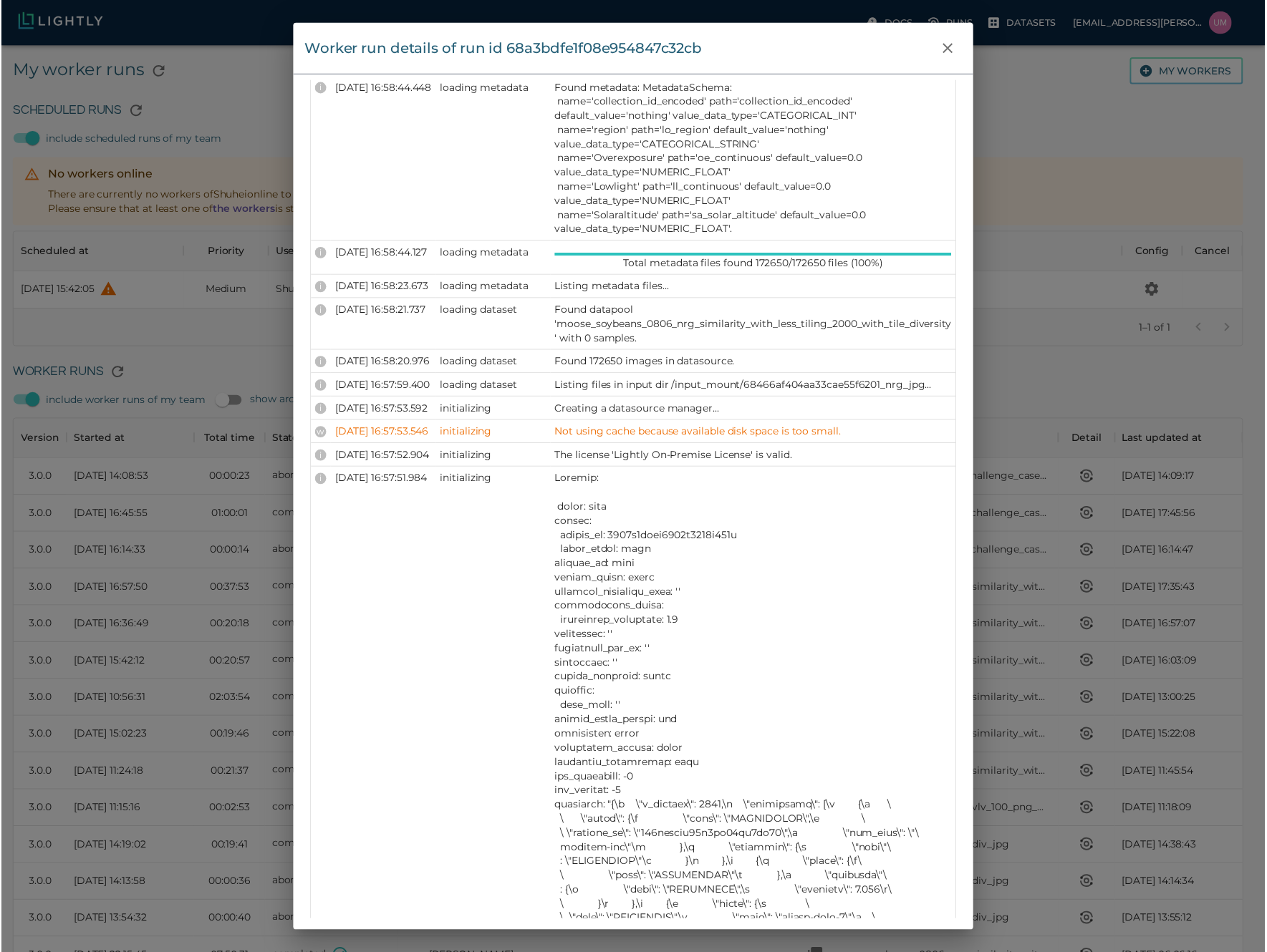
scroll to position [1870, 0]
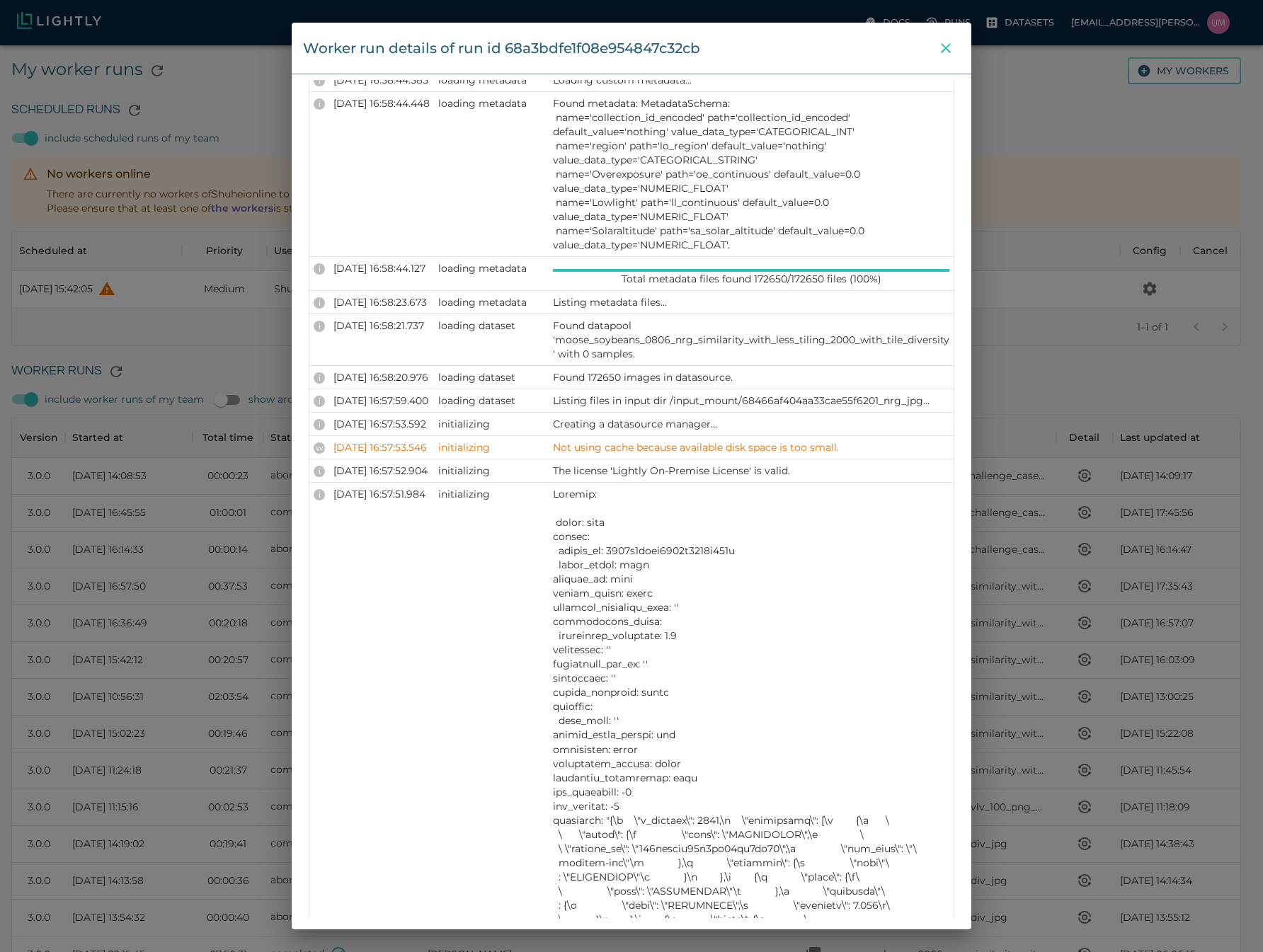
click at [947, 45] on icon "close" at bounding box center [946, 48] width 17 height 17
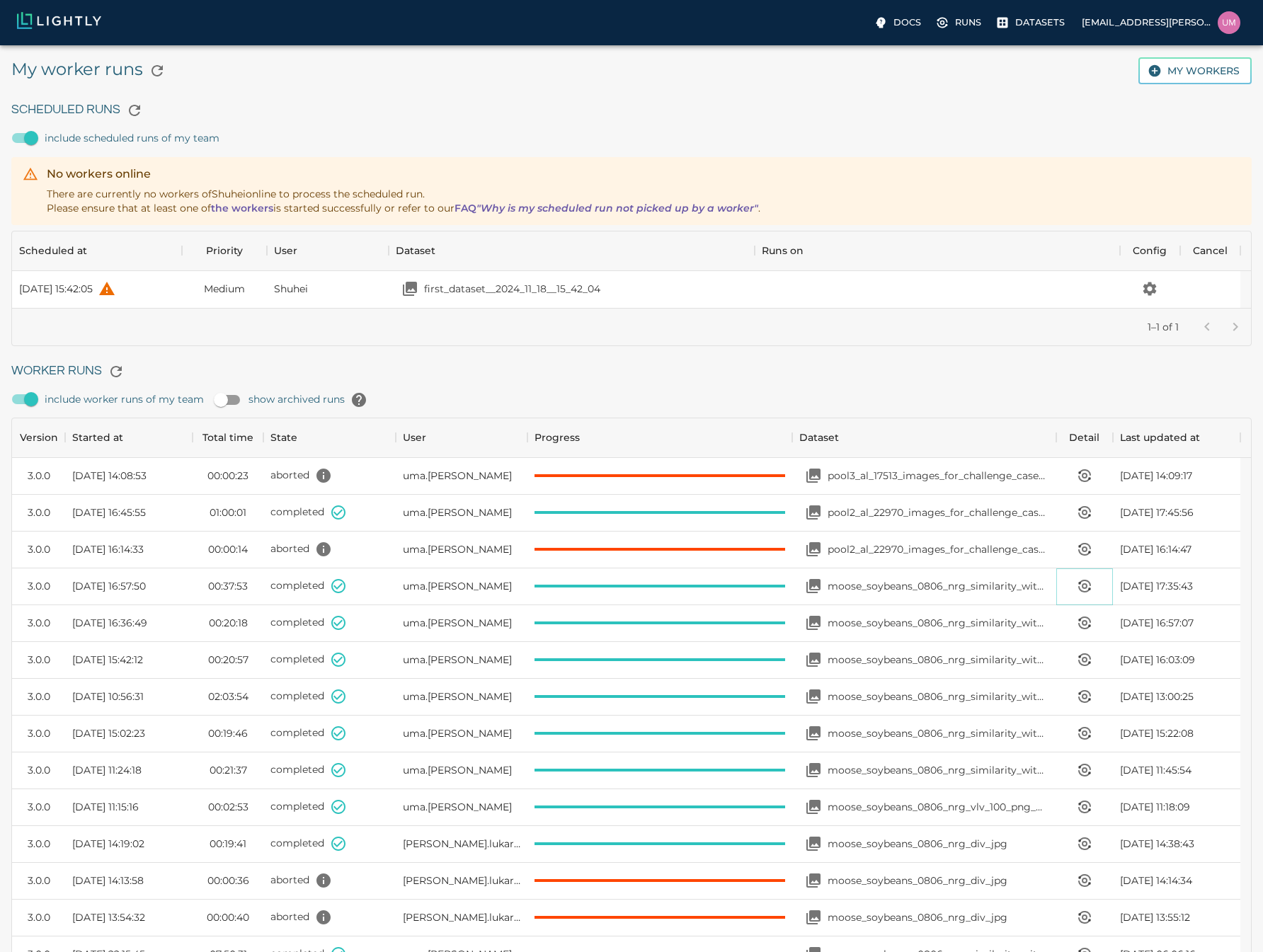
scroll to position [12, 12]
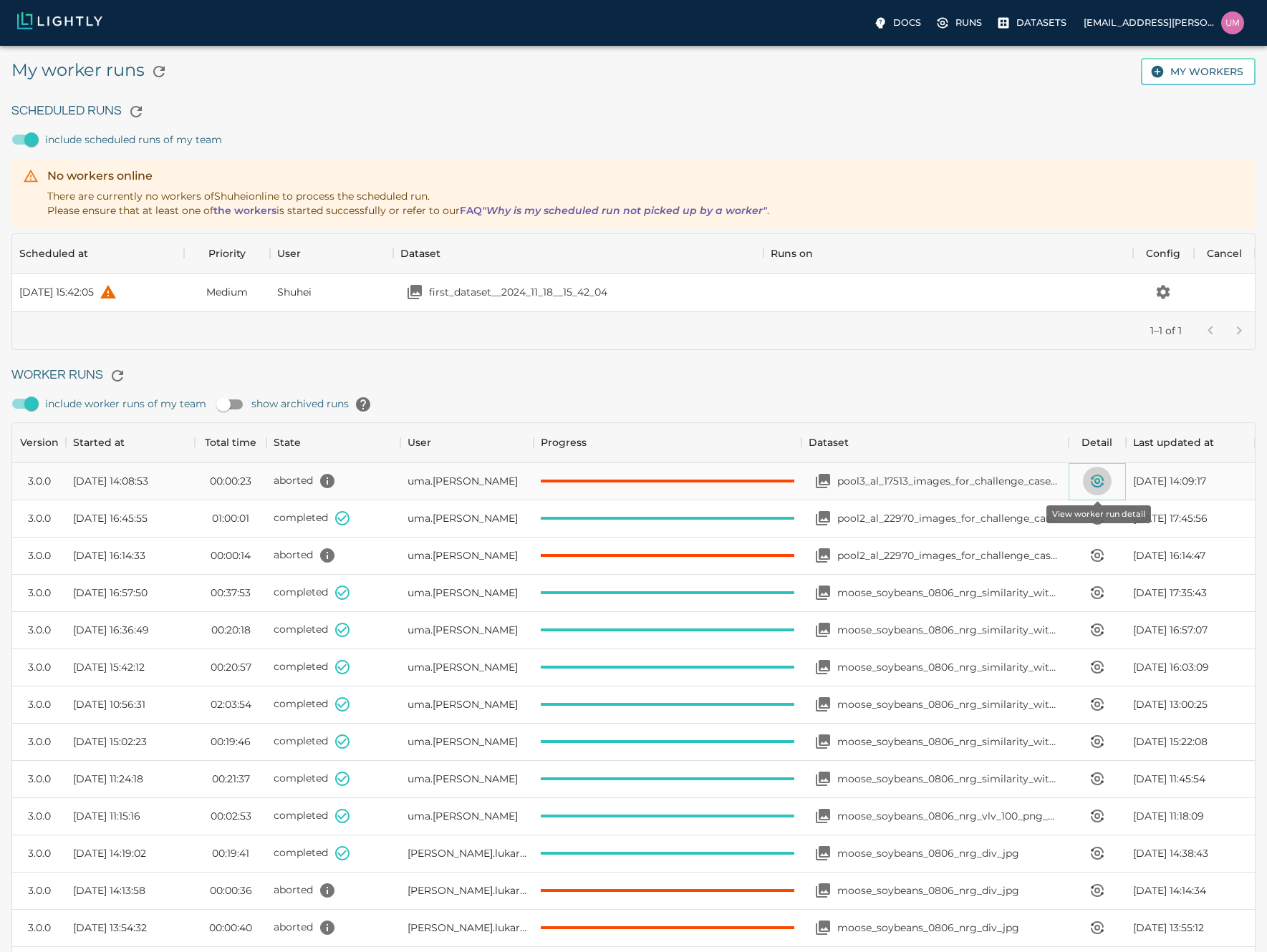
click at [1105, 489] on icon "View worker run detail" at bounding box center [1097, 481] width 18 height 18
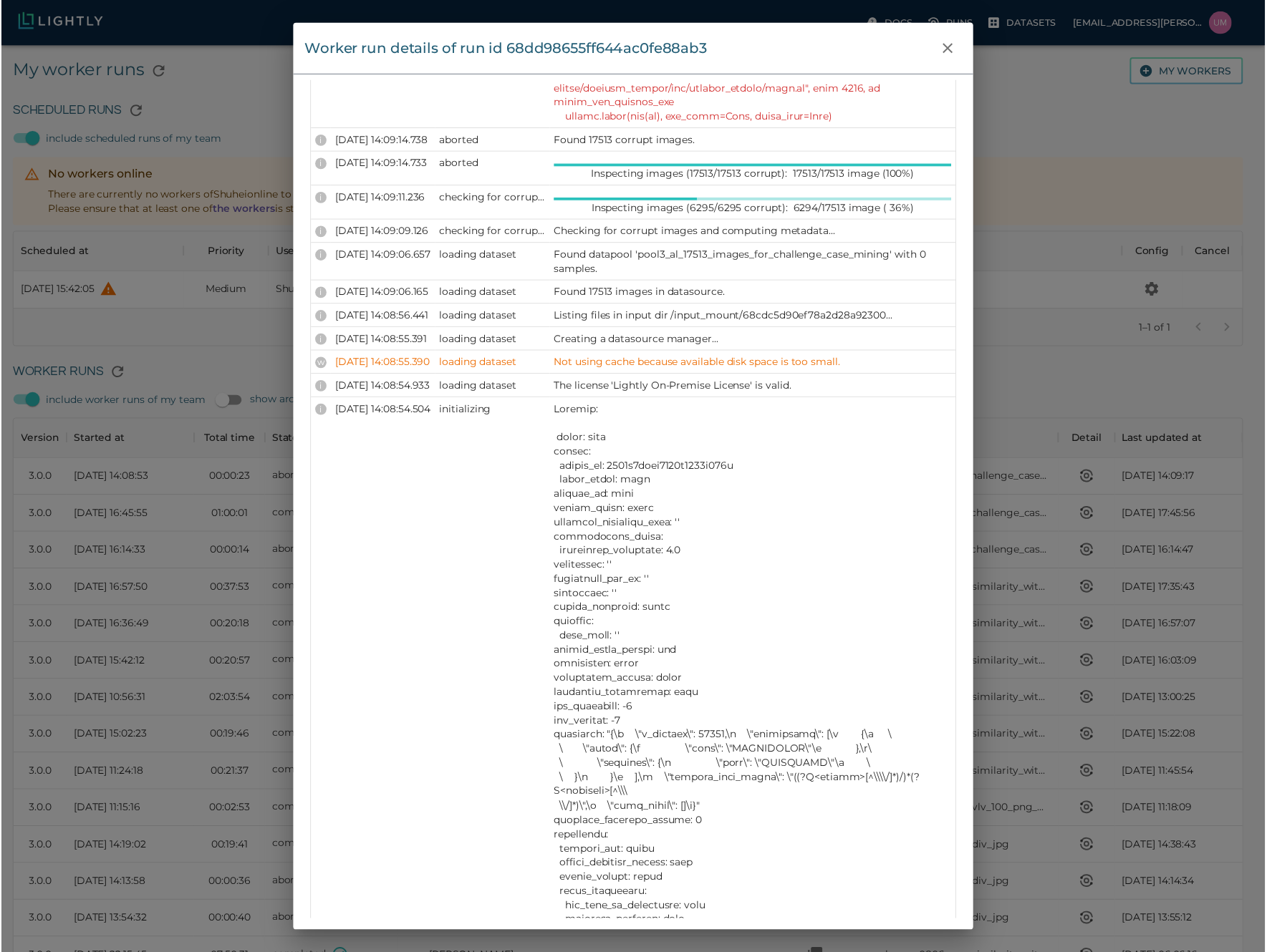
scroll to position [1227, 0]
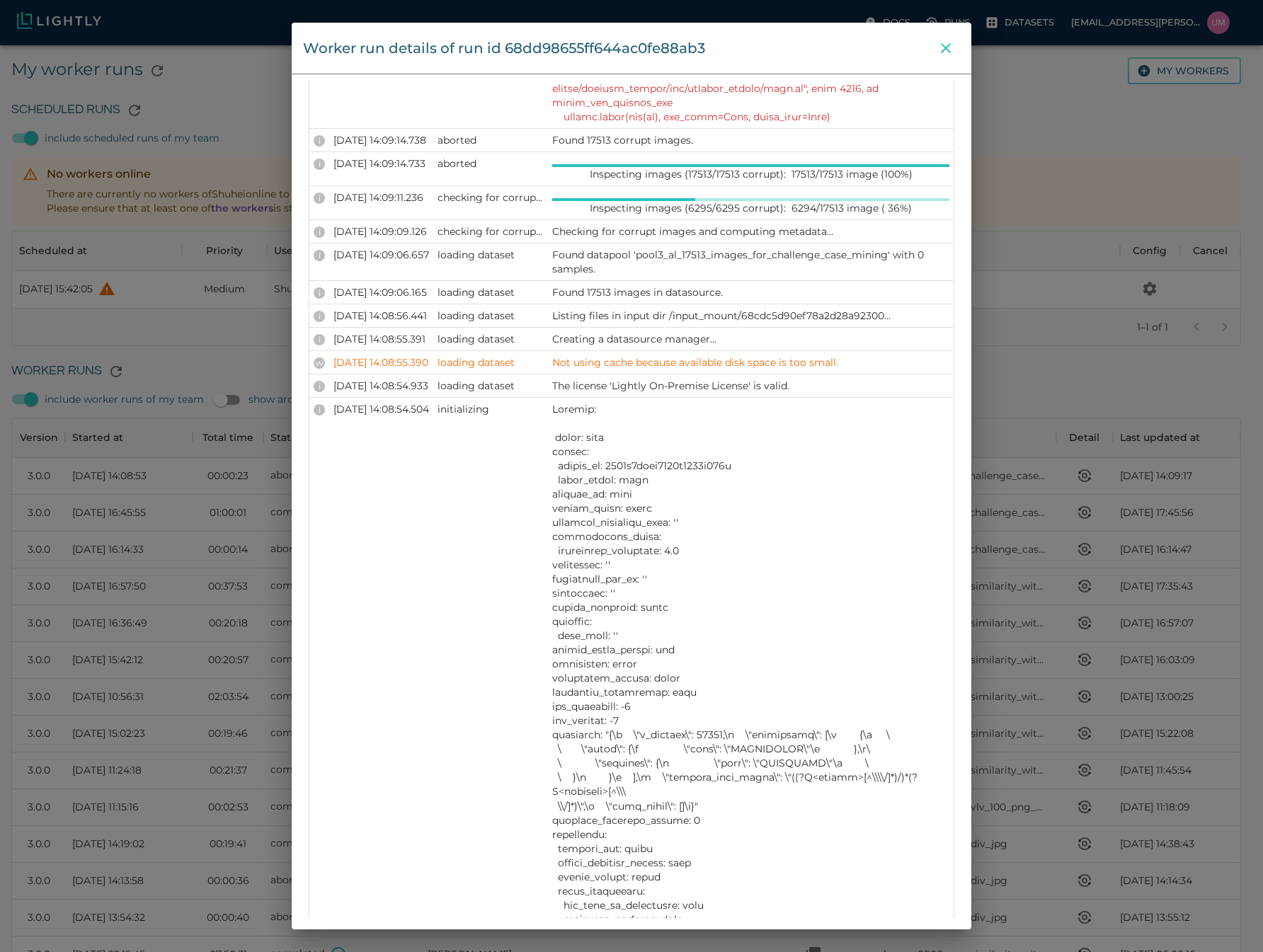
click at [947, 47] on icon "close" at bounding box center [946, 48] width 10 height 10
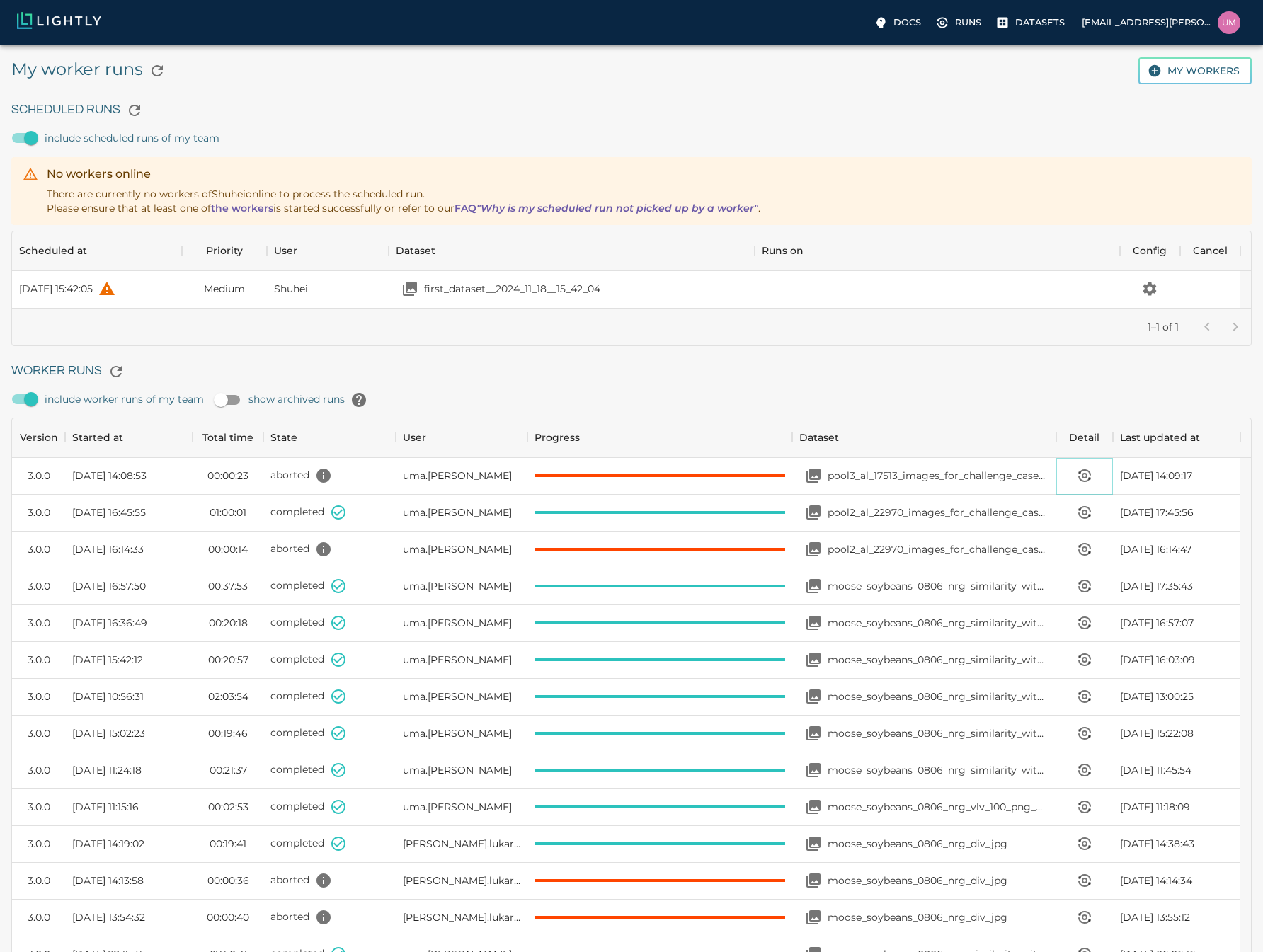
scroll to position [12, 12]
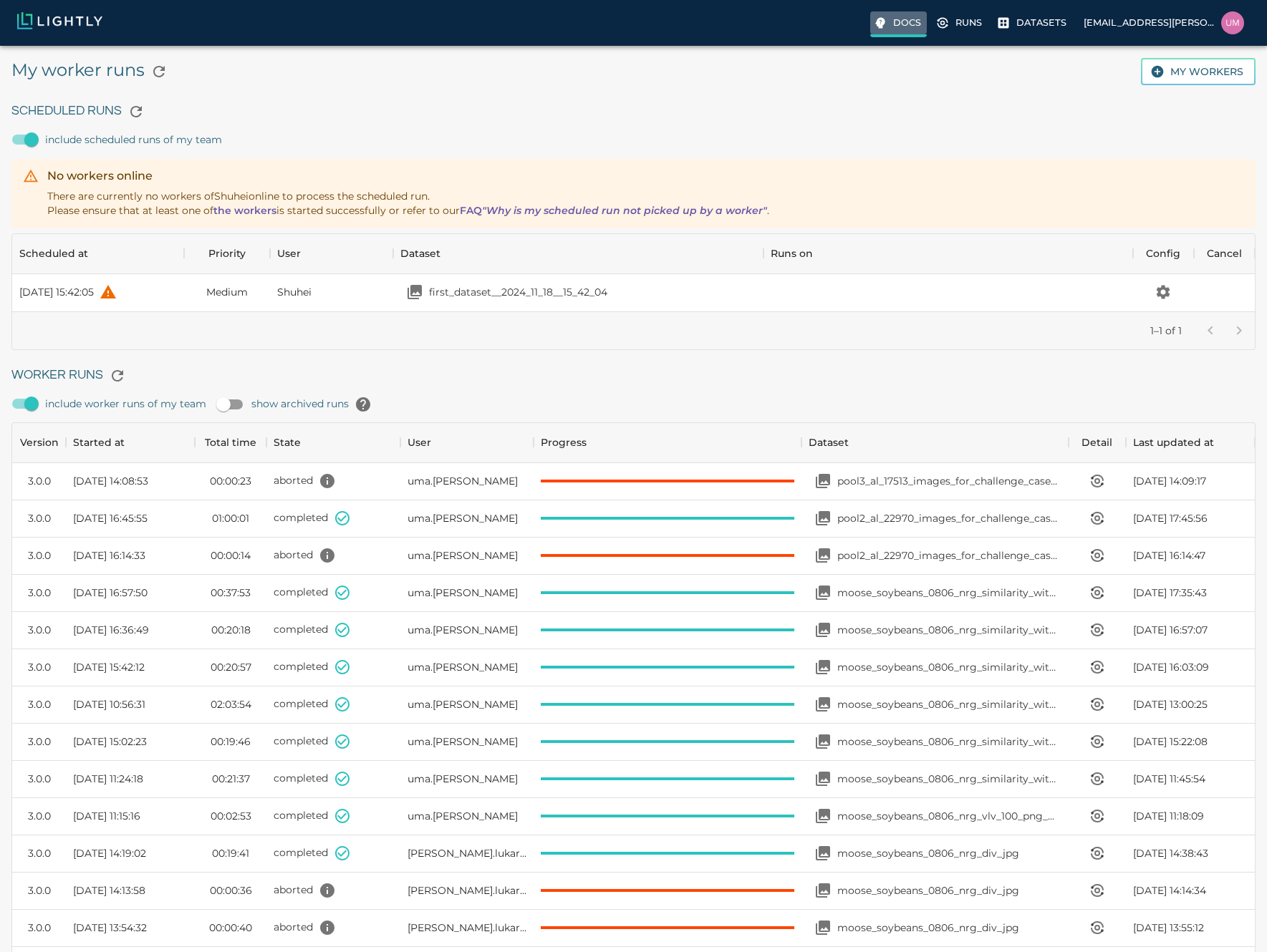
click at [903, 28] on p "Docs" at bounding box center [906, 23] width 28 height 13
click at [1044, 25] on p "Datasets" at bounding box center [1041, 23] width 50 height 13
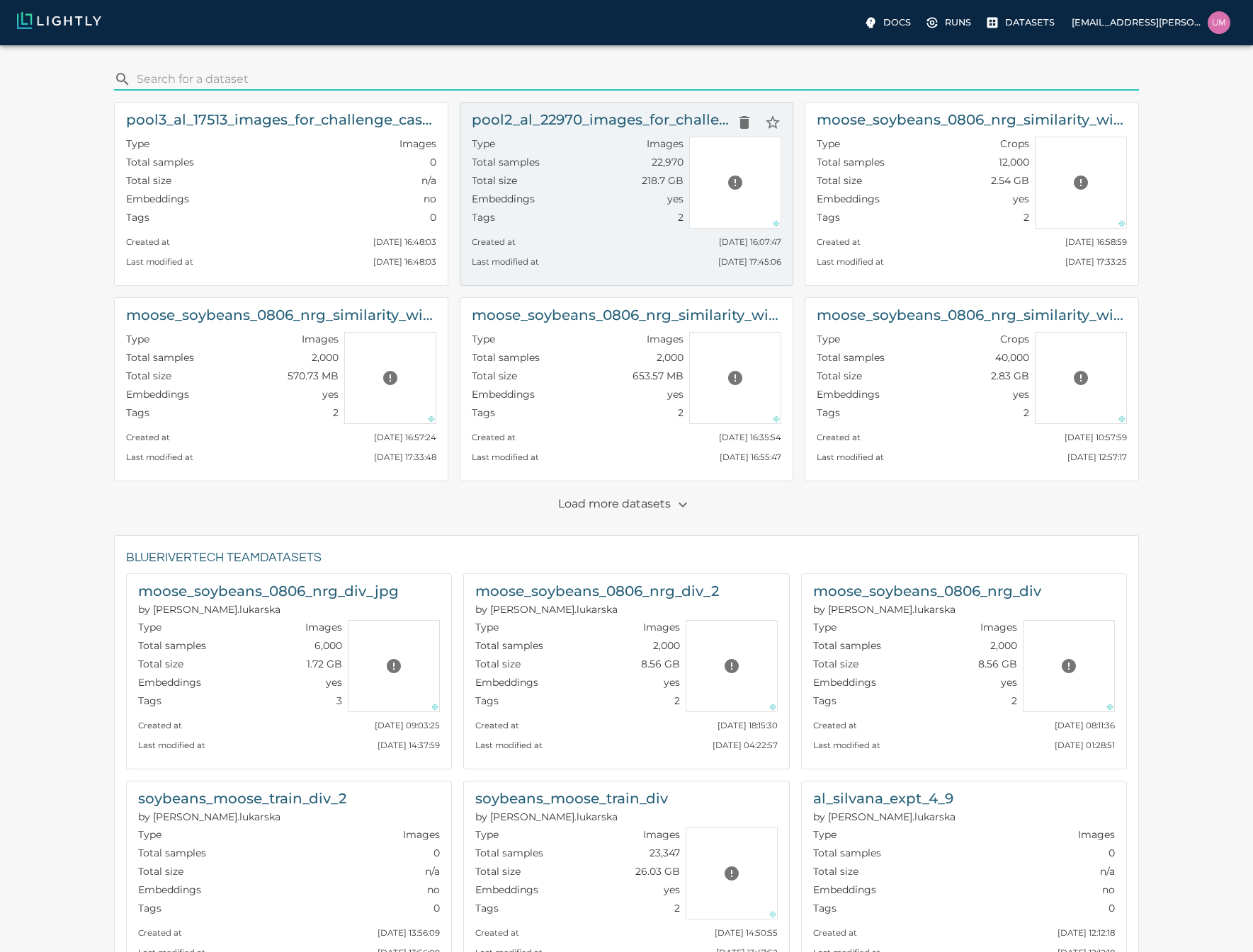
click at [538, 145] on div "Type Images" at bounding box center [577, 145] width 212 height 18
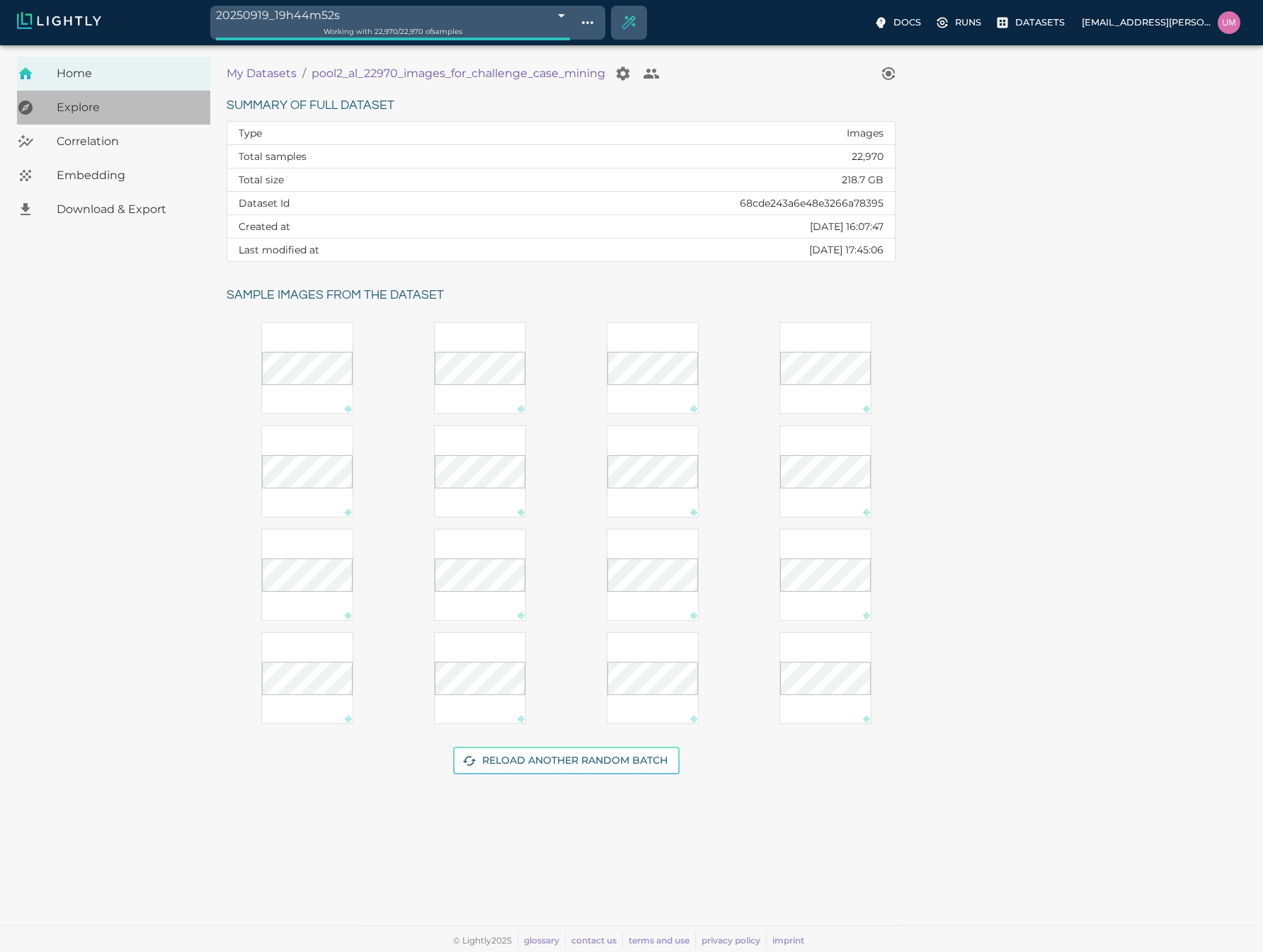
click at [146, 119] on div "Explore" at bounding box center [114, 107] width 193 height 34
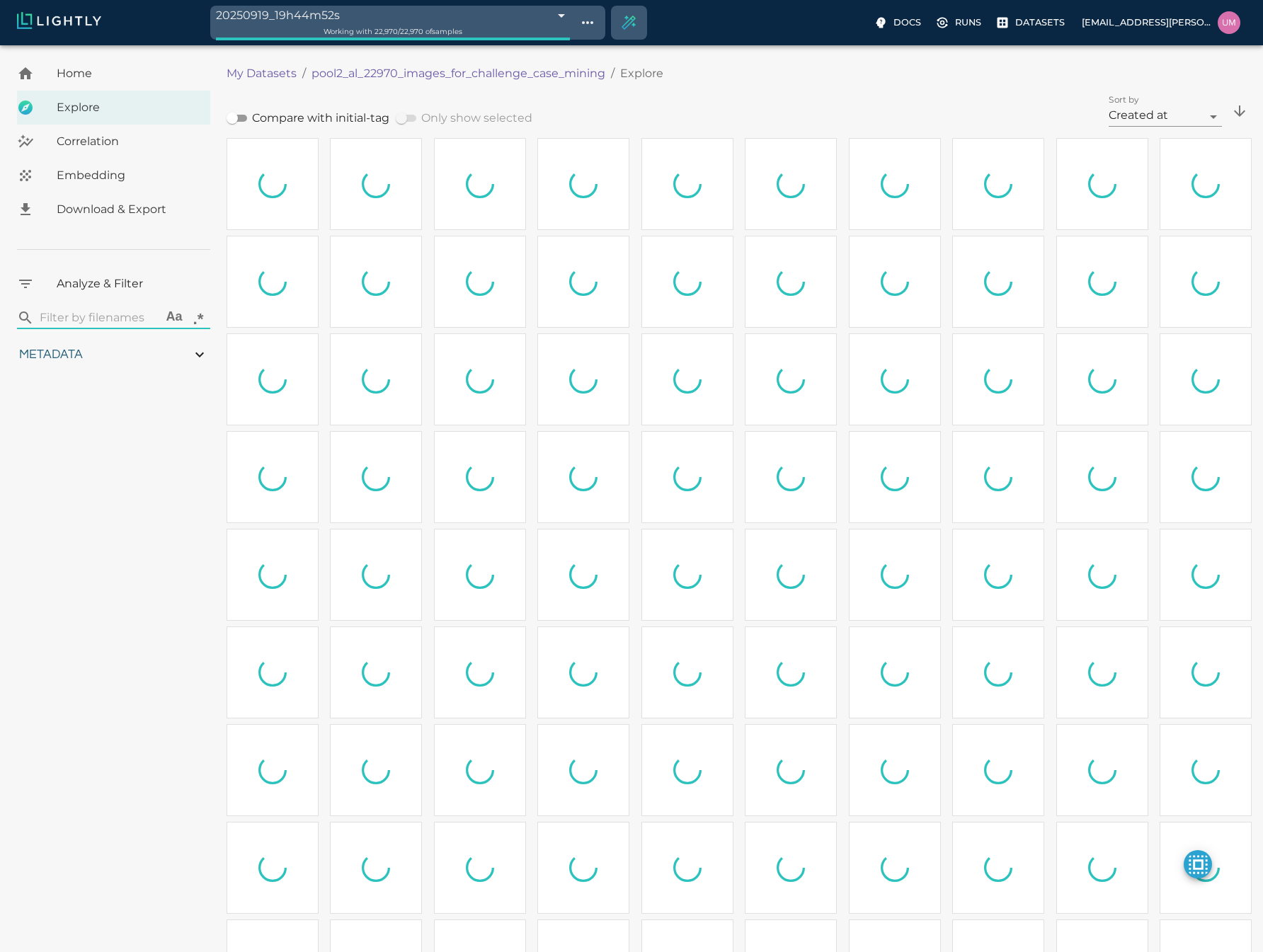
type input "1.18915588845331"
type input "11.5301558884533"
type input "6.30461978912354"
type input "50.6746197891235"
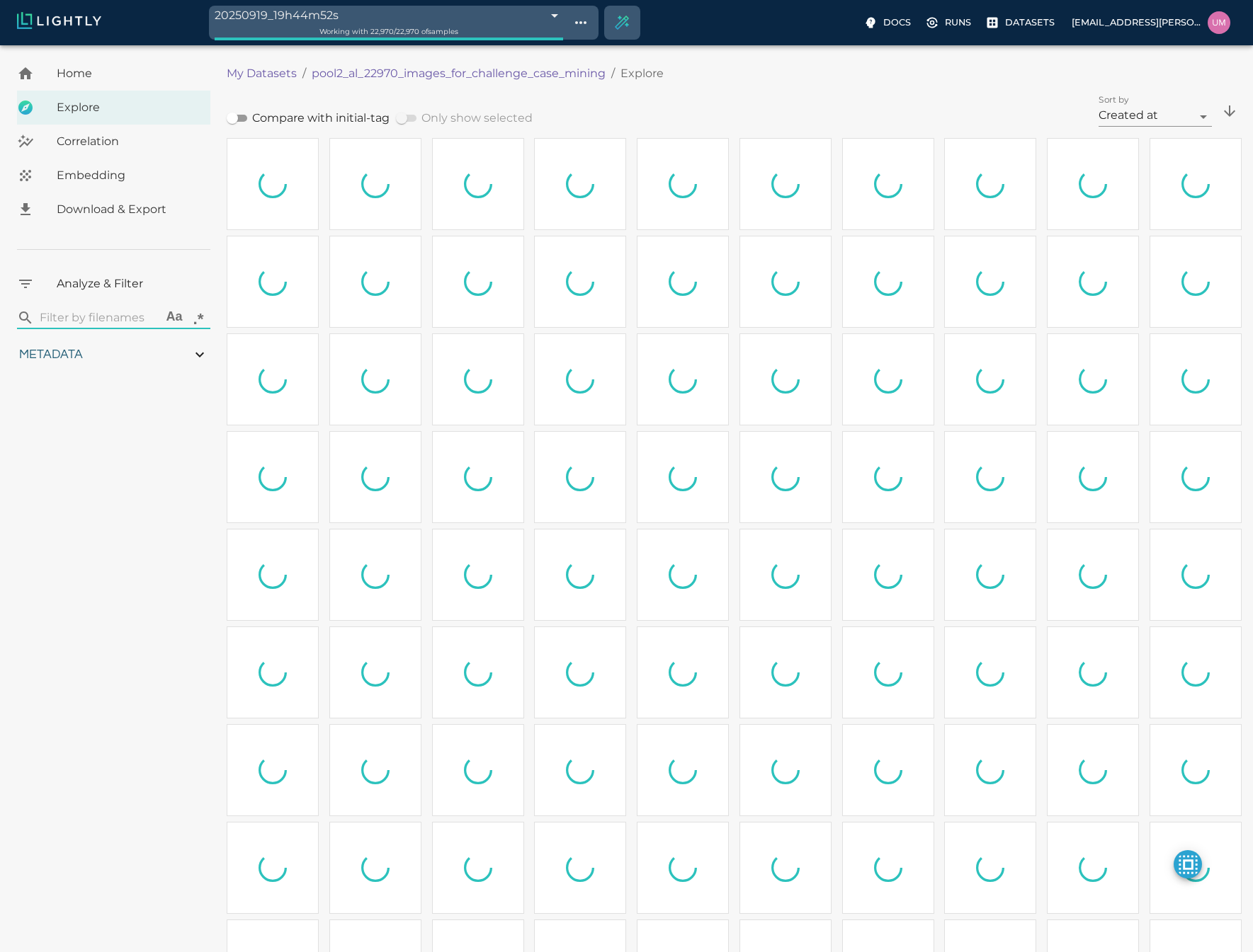
type input "1.18915588845331"
type input "11.5301558884533"
type input "6.30461978912354"
type input "50.6746197891235"
type input "1.18915588845331"
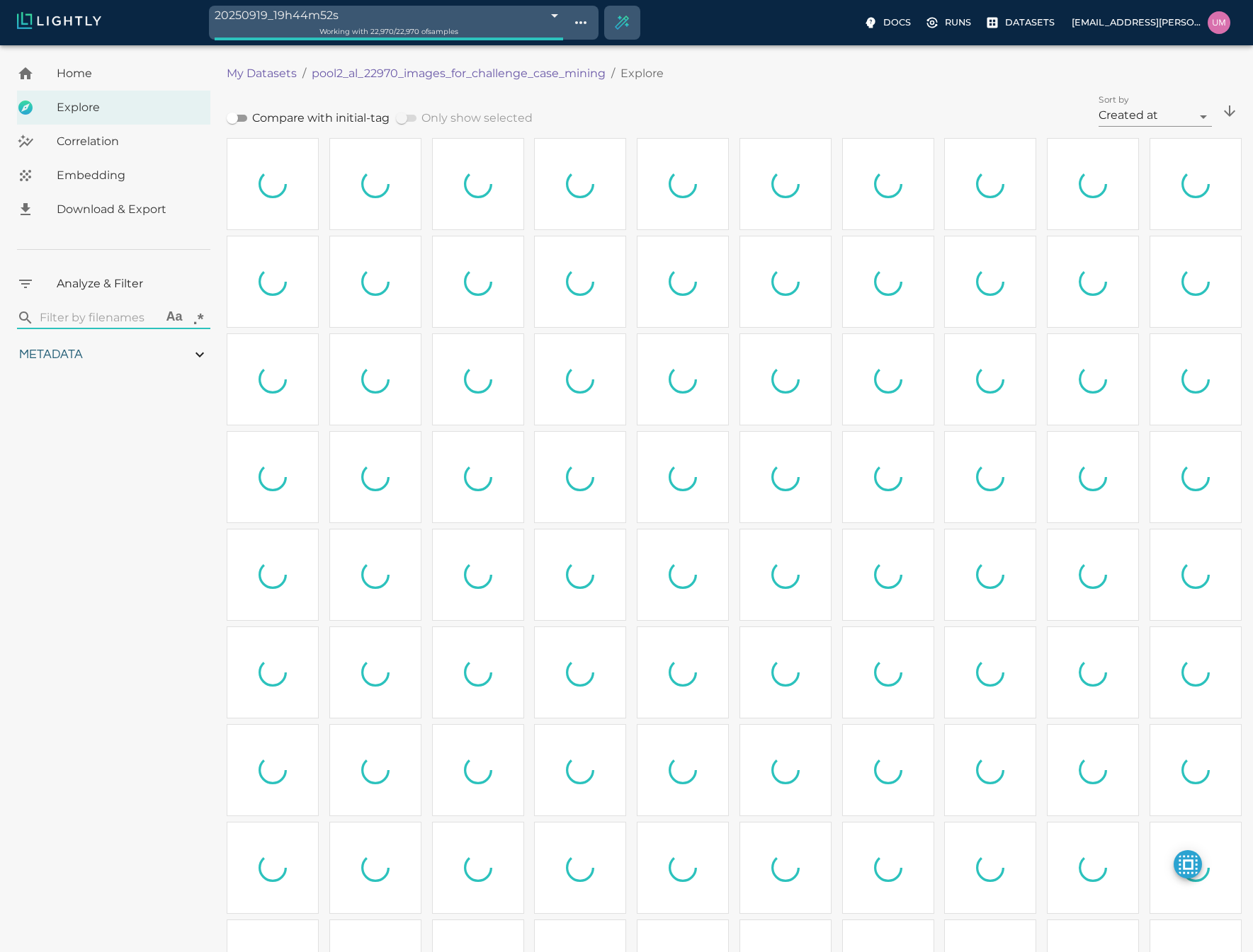
type input "11.5301558884533"
type input "6.30461978912354"
type input "50.6746197891235"
type input "1.18915588845331"
type input "11.5301558884533"
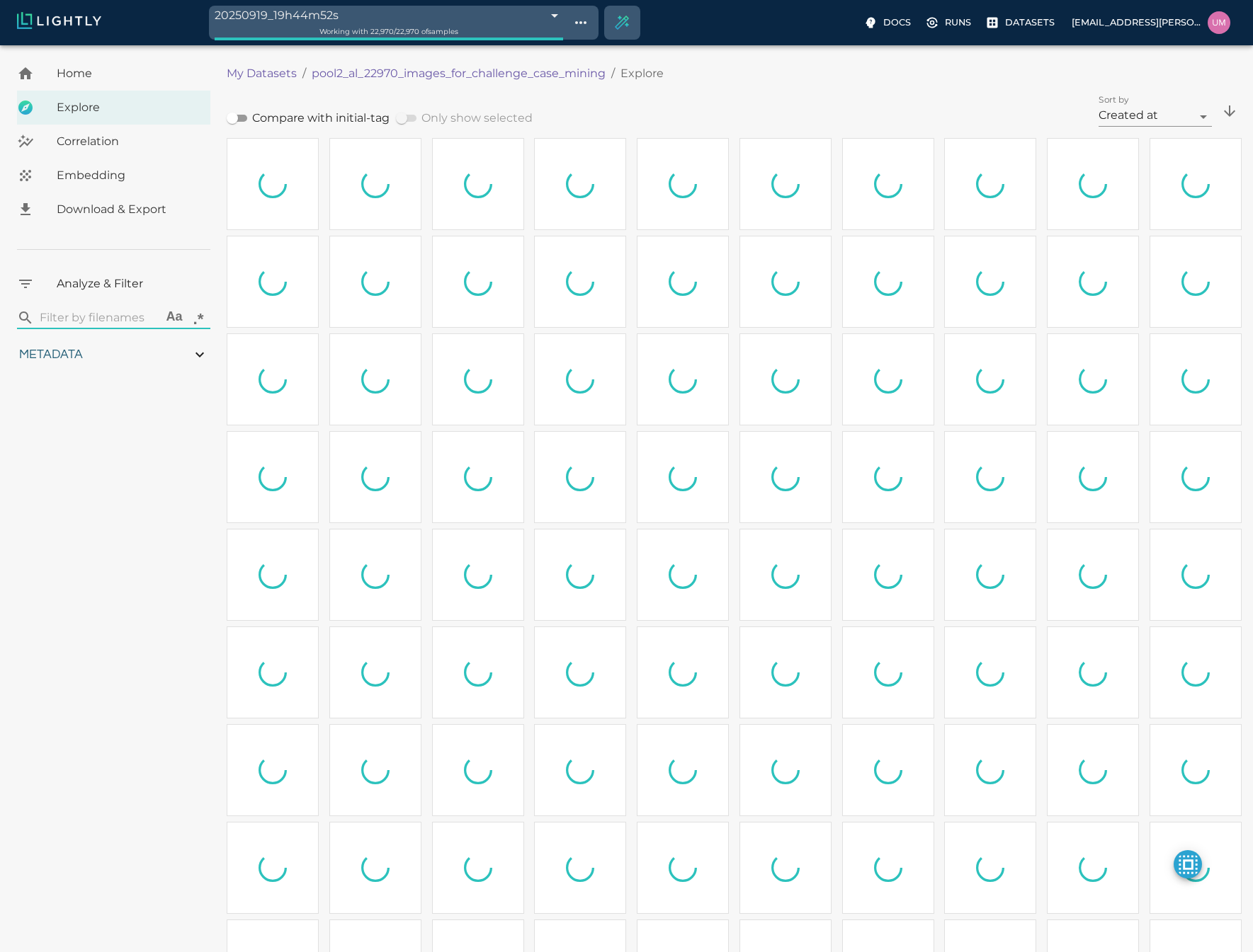
type input "6.30461978912354"
type input "50.6746197891235"
click at [145, 171] on span "Embedding" at bounding box center [128, 175] width 142 height 17
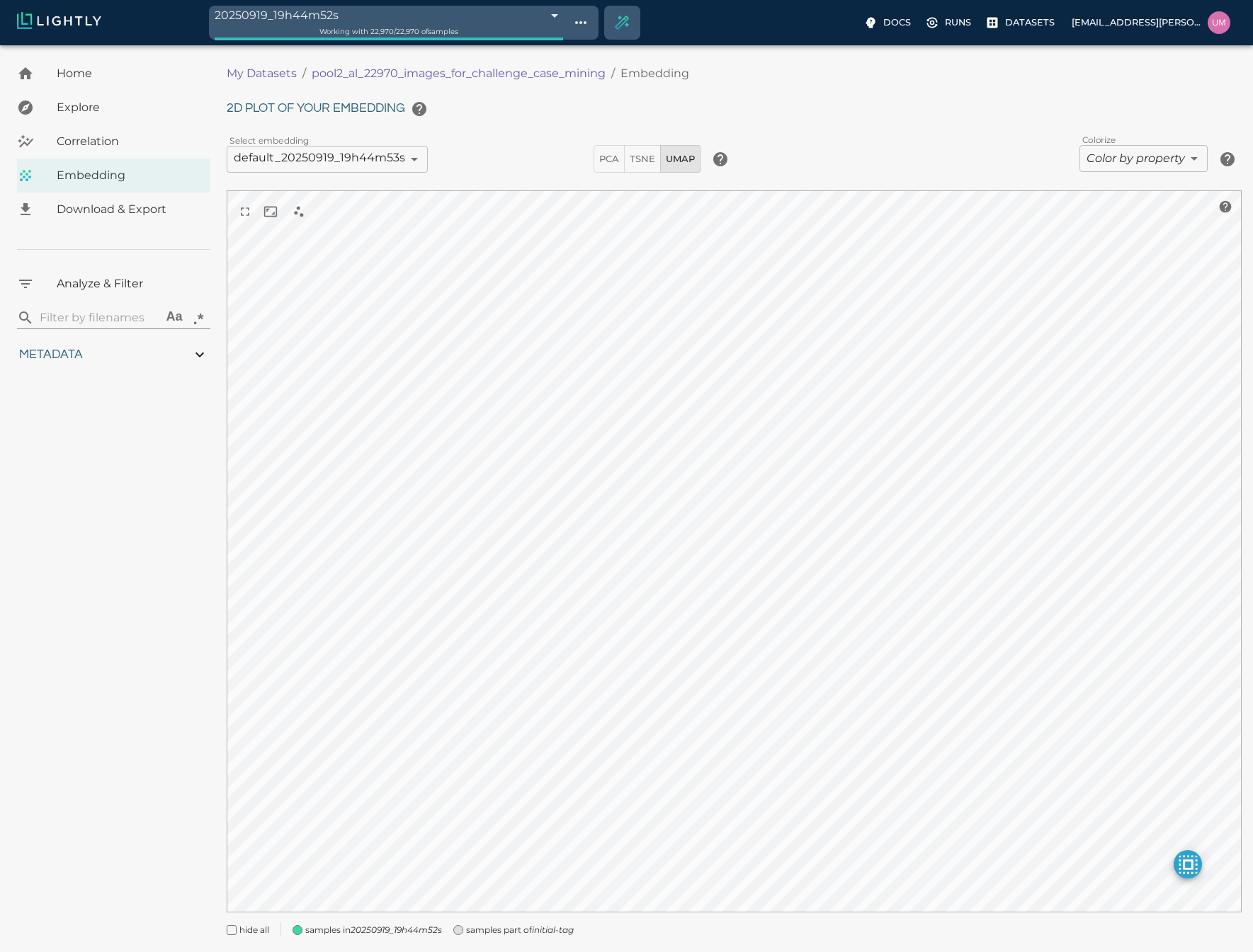
click at [70, 81] on span "Home" at bounding box center [128, 73] width 142 height 17
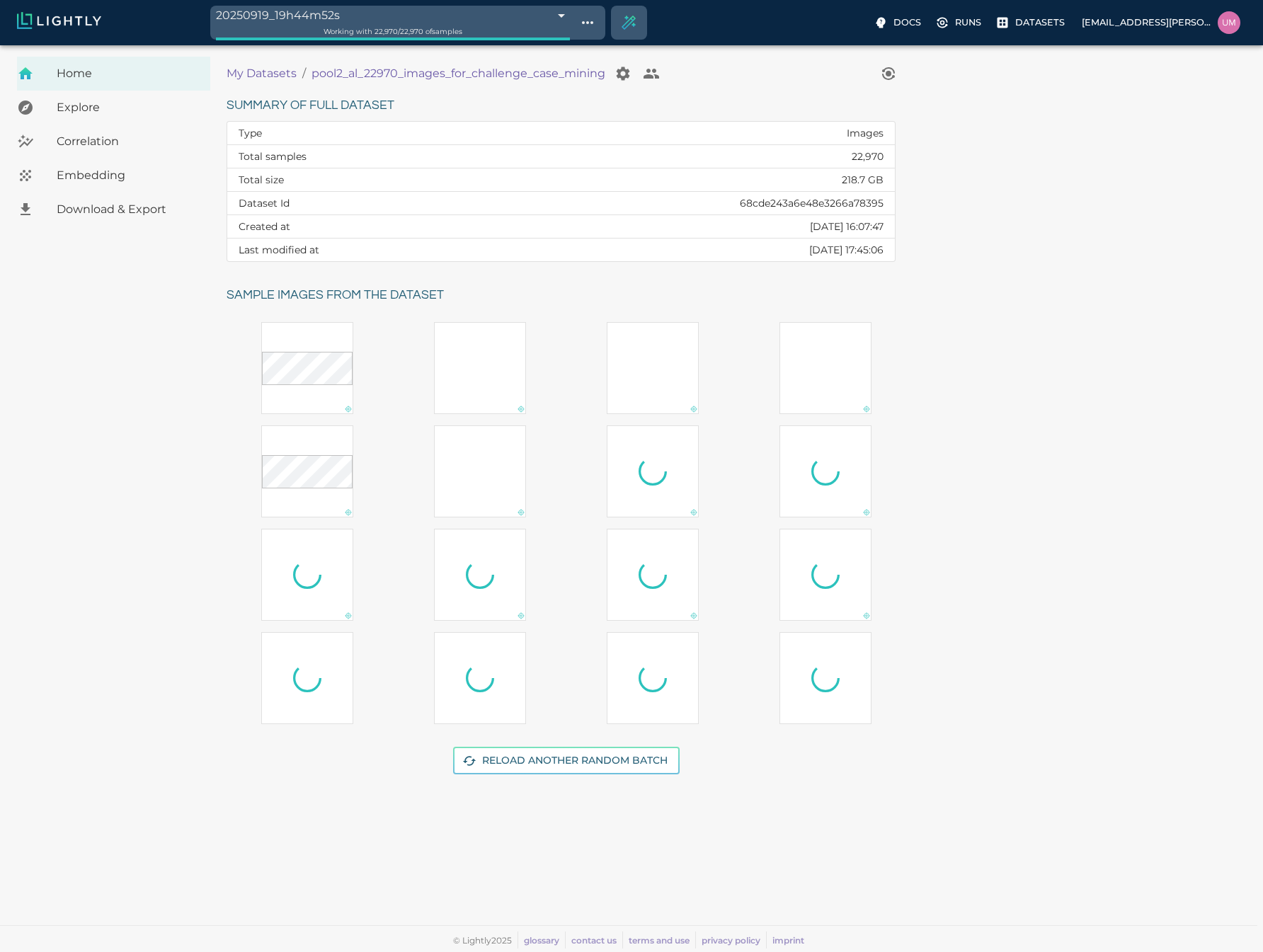
click at [245, 82] on p "My Datasets" at bounding box center [261, 73] width 70 height 17
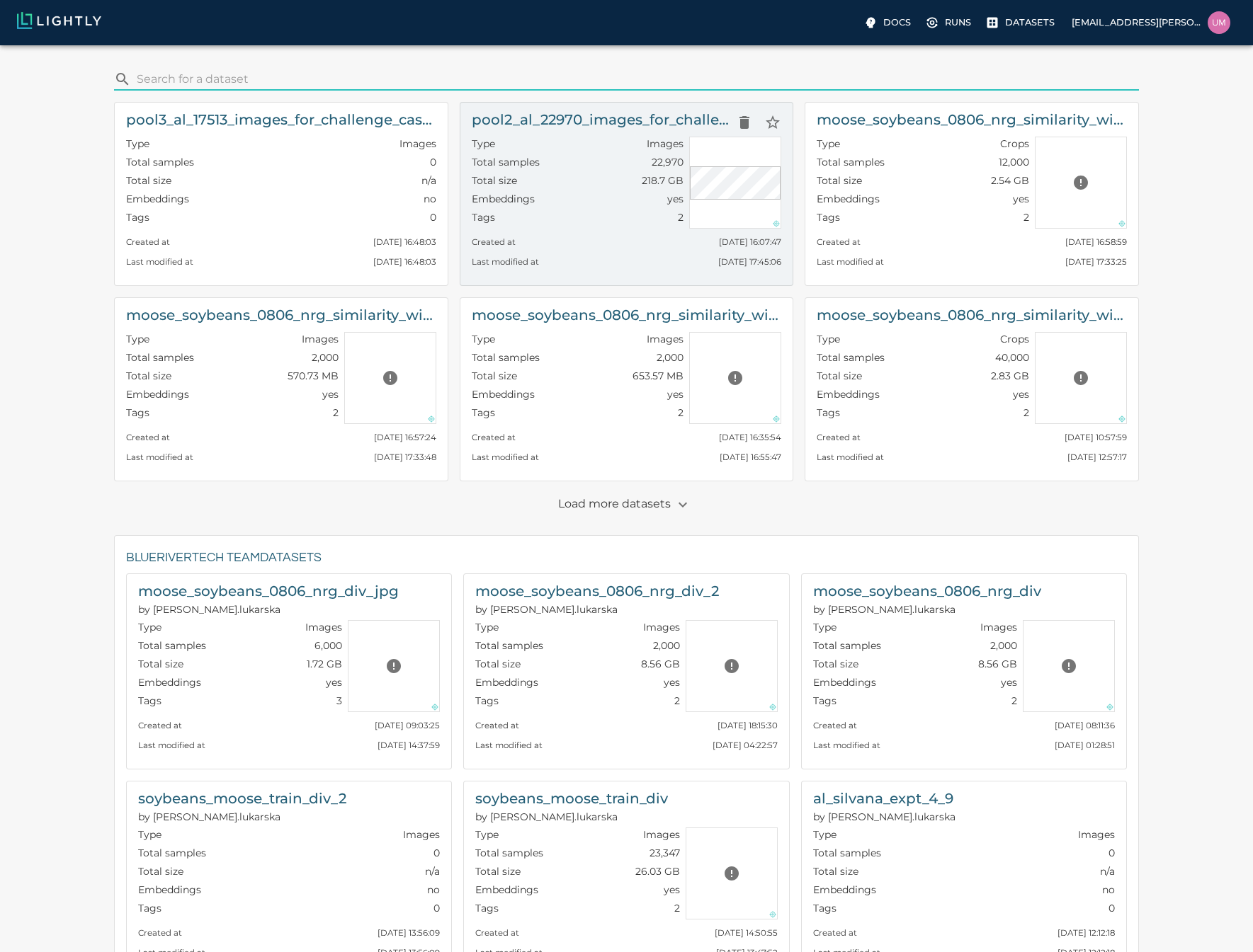
click at [609, 155] on div "Total samples 22,970" at bounding box center [577, 164] width 212 height 18
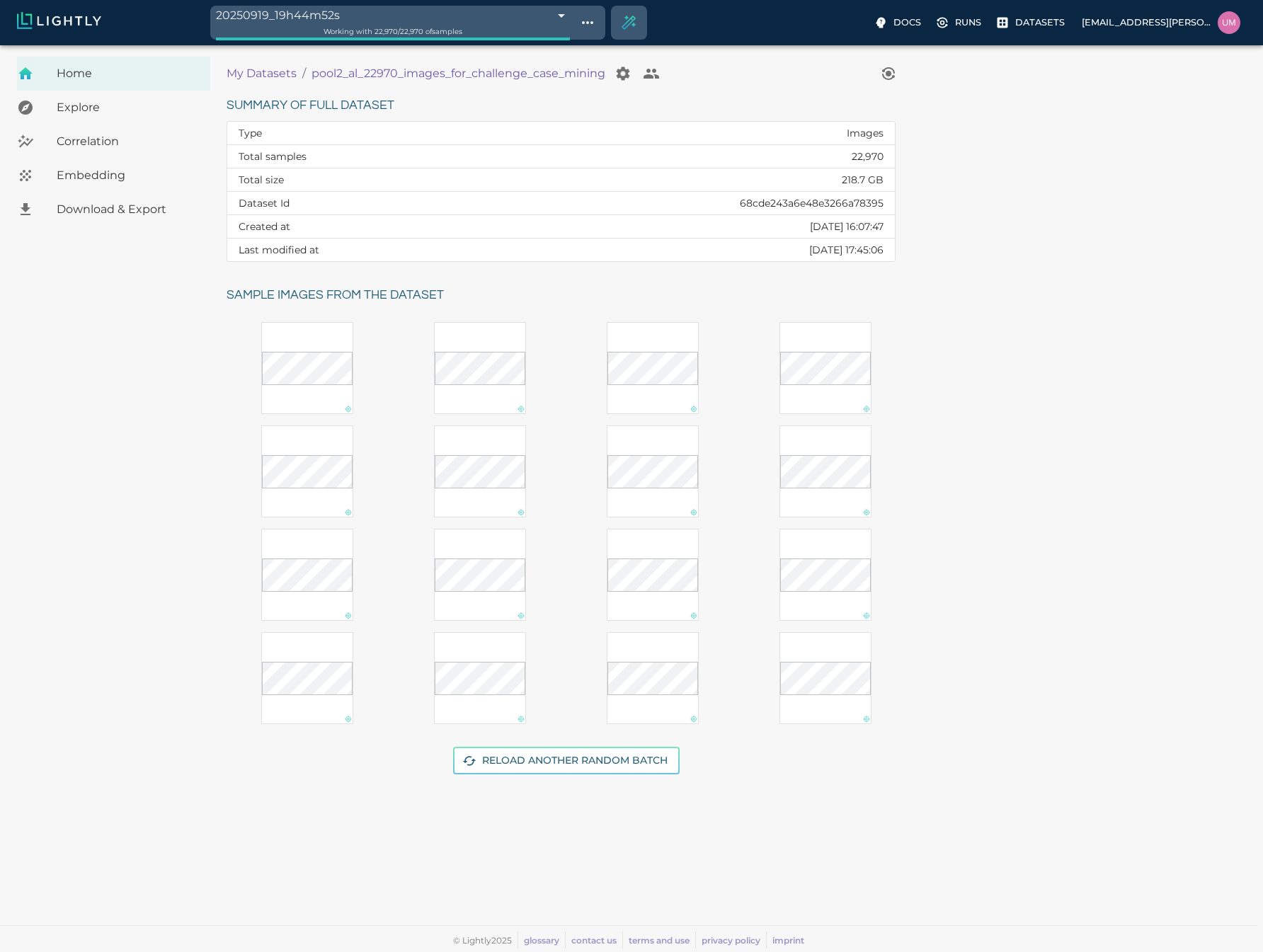
click at [250, 74] on p "My Datasets" at bounding box center [261, 73] width 70 height 17
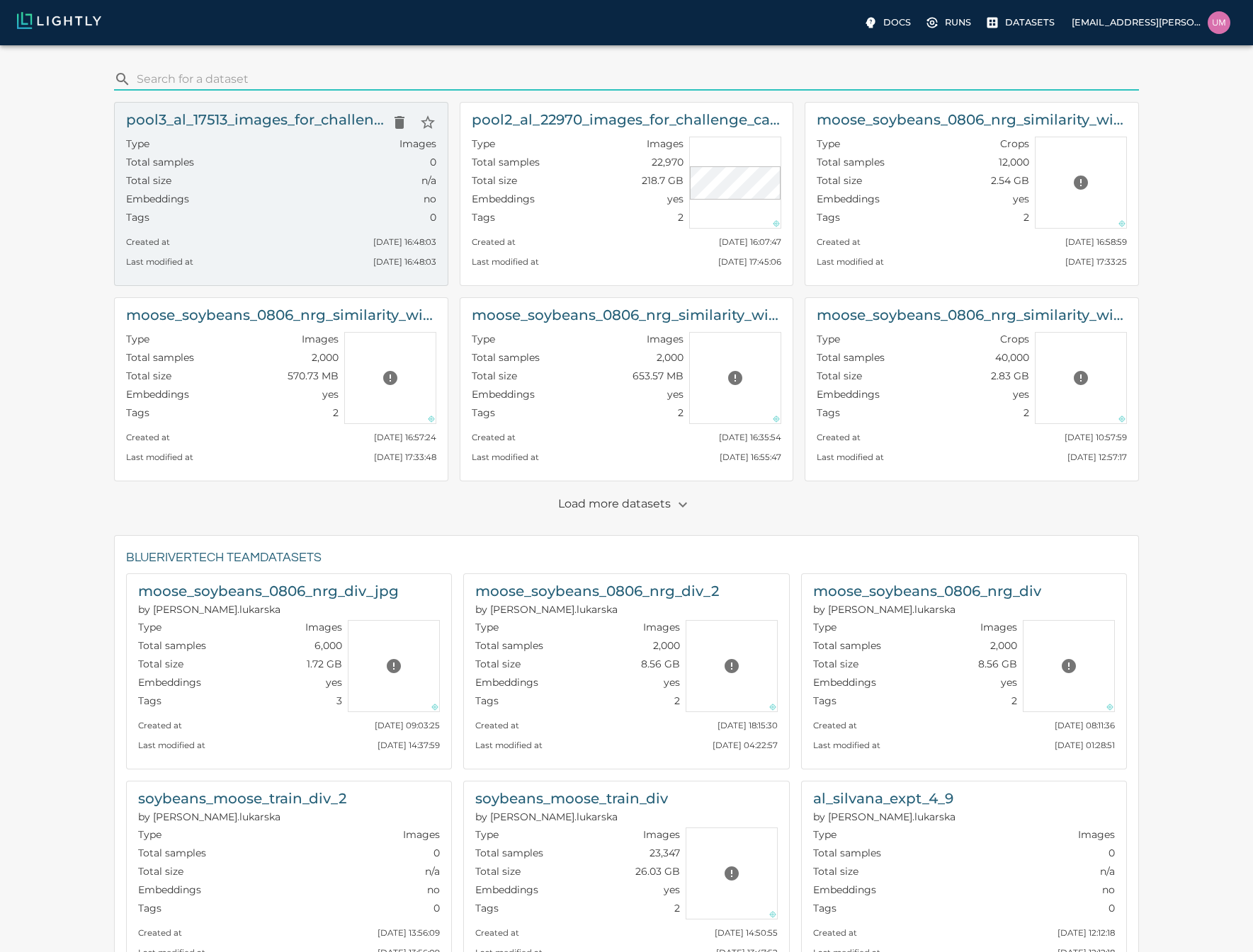
click at [344, 213] on div "Tags 0" at bounding box center [281, 220] width 310 height 18
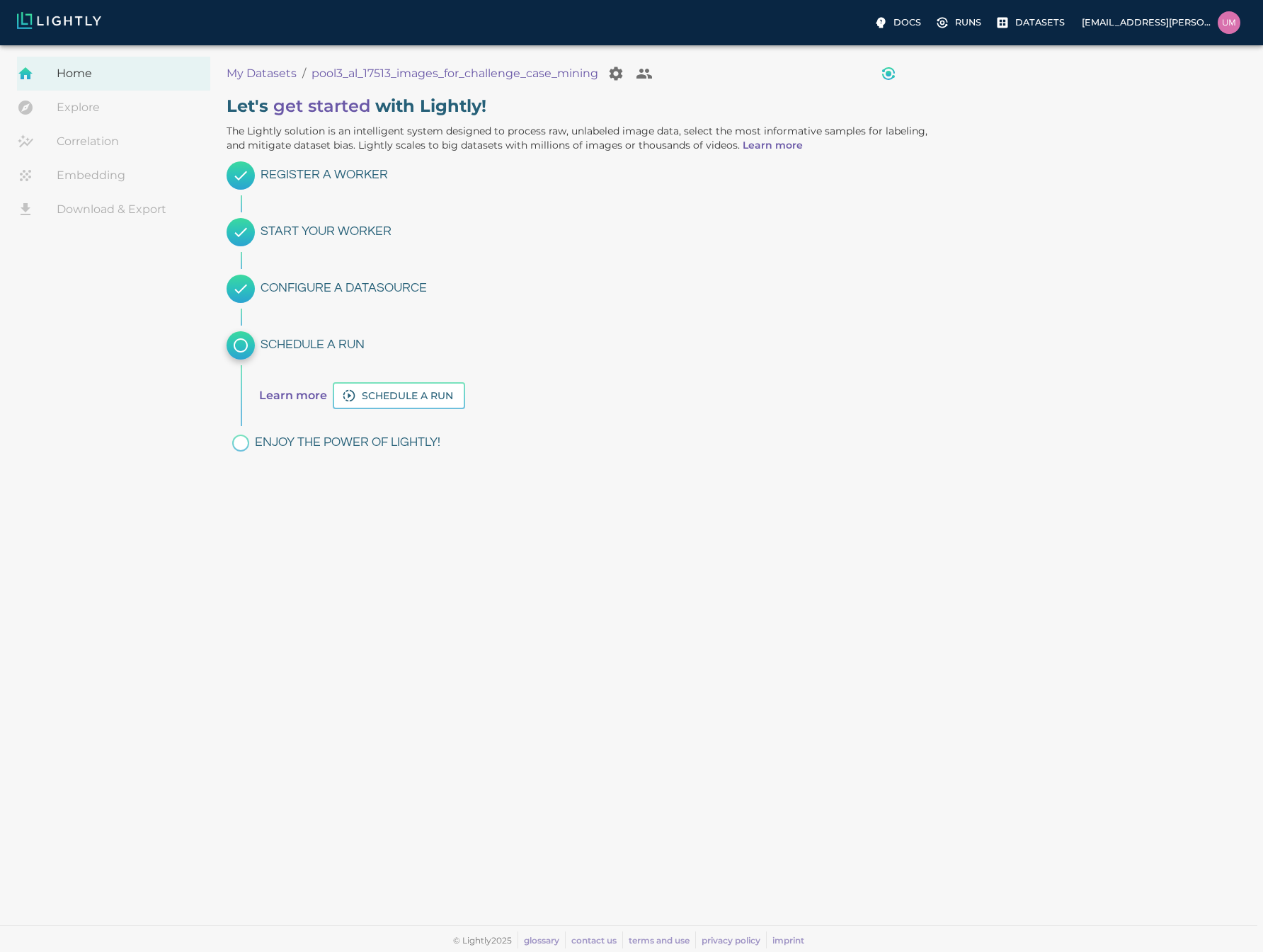
click at [897, 72] on button "View worker run detail" at bounding box center [889, 73] width 28 height 28
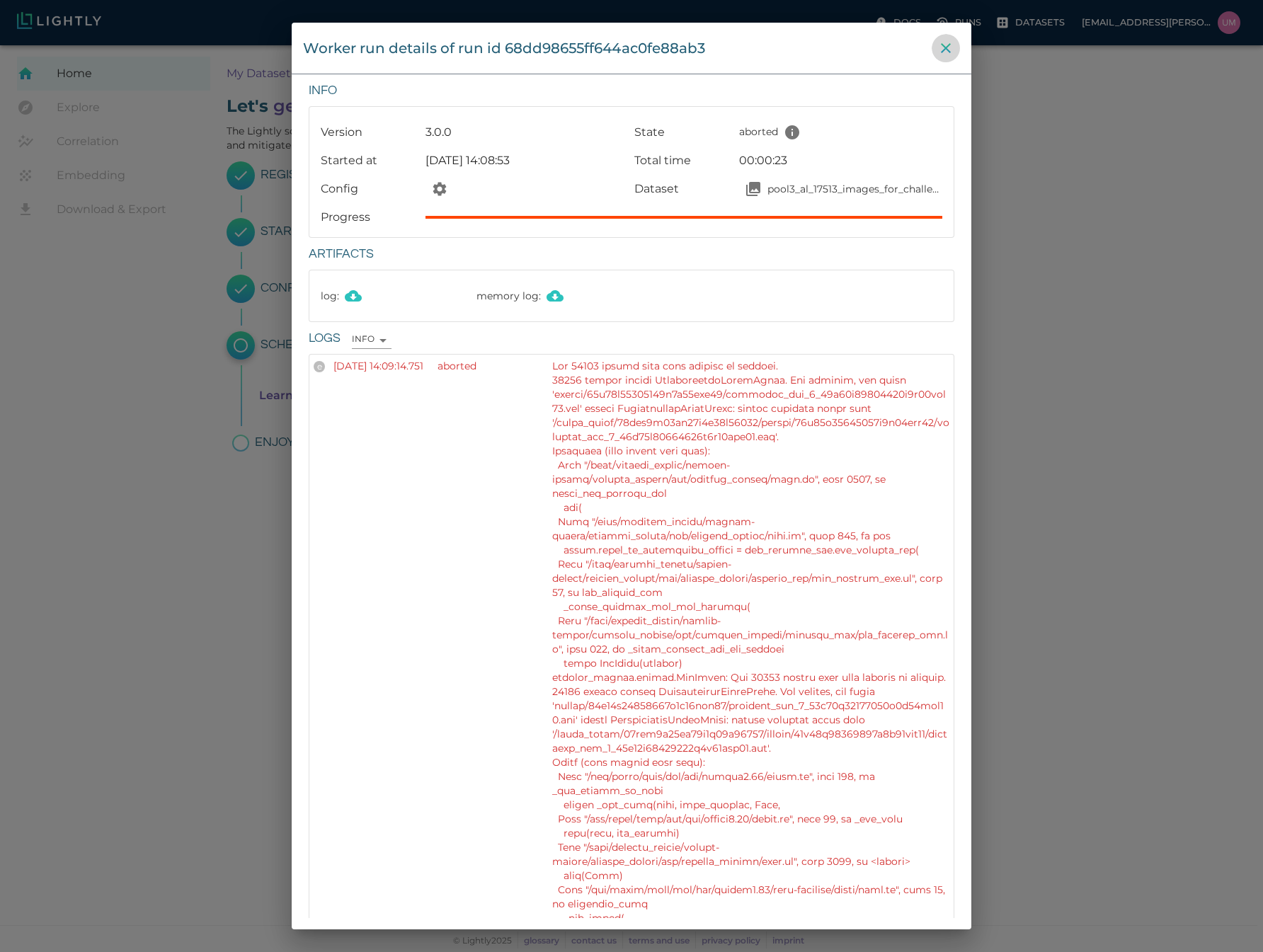
click at [940, 53] on icon "close" at bounding box center [946, 48] width 17 height 17
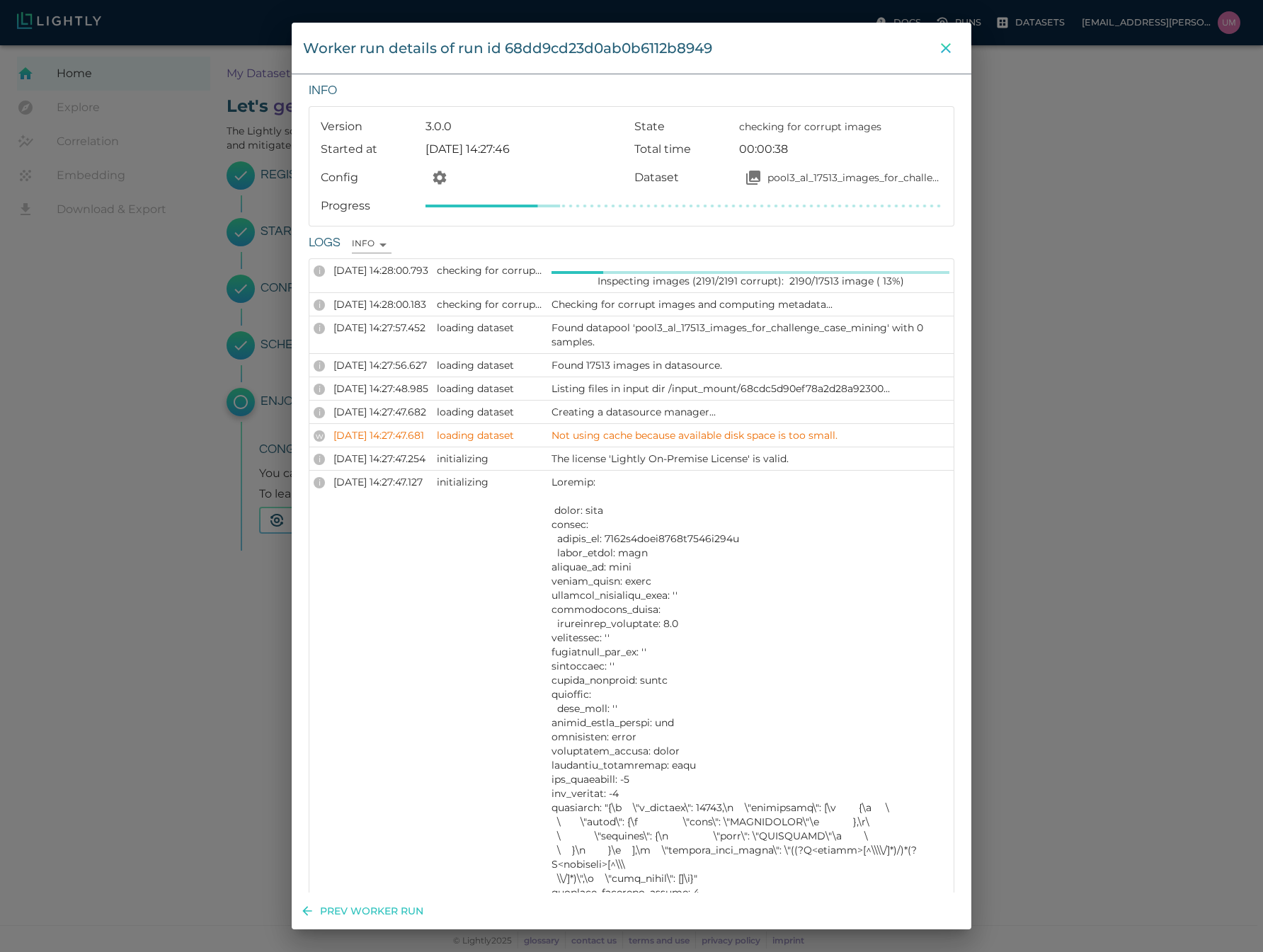
click at [943, 53] on icon "close" at bounding box center [946, 48] width 17 height 17
